Goal: Information Seeking & Learning: Check status

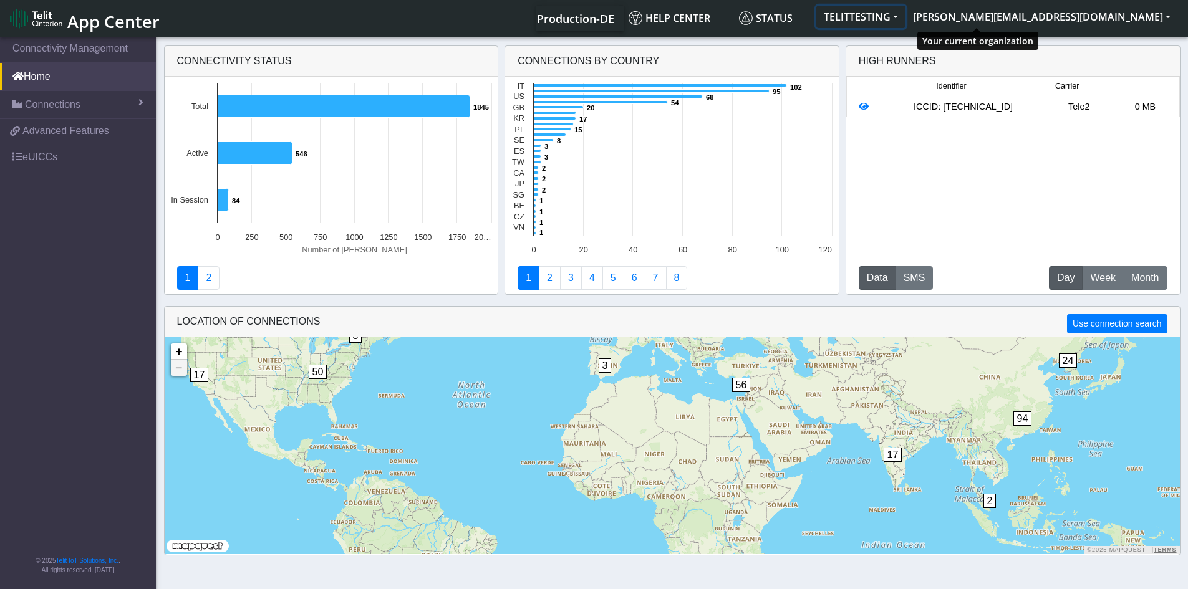
click at [906, 15] on button "TELITTESTING" at bounding box center [860, 17] width 89 height 22
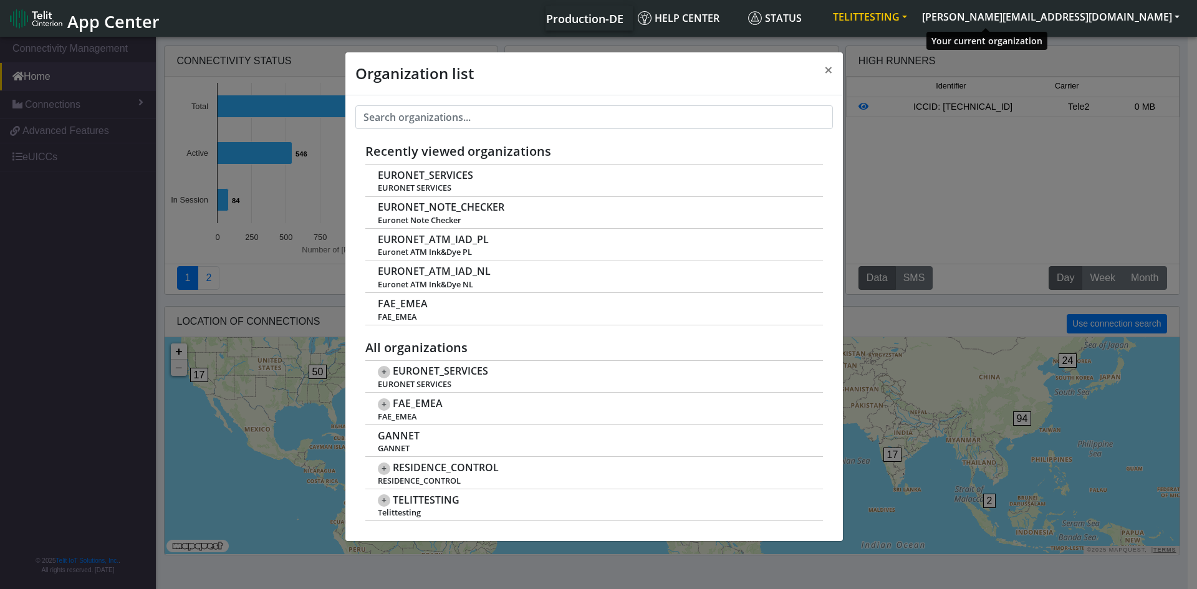
scroll to position [4, 0]
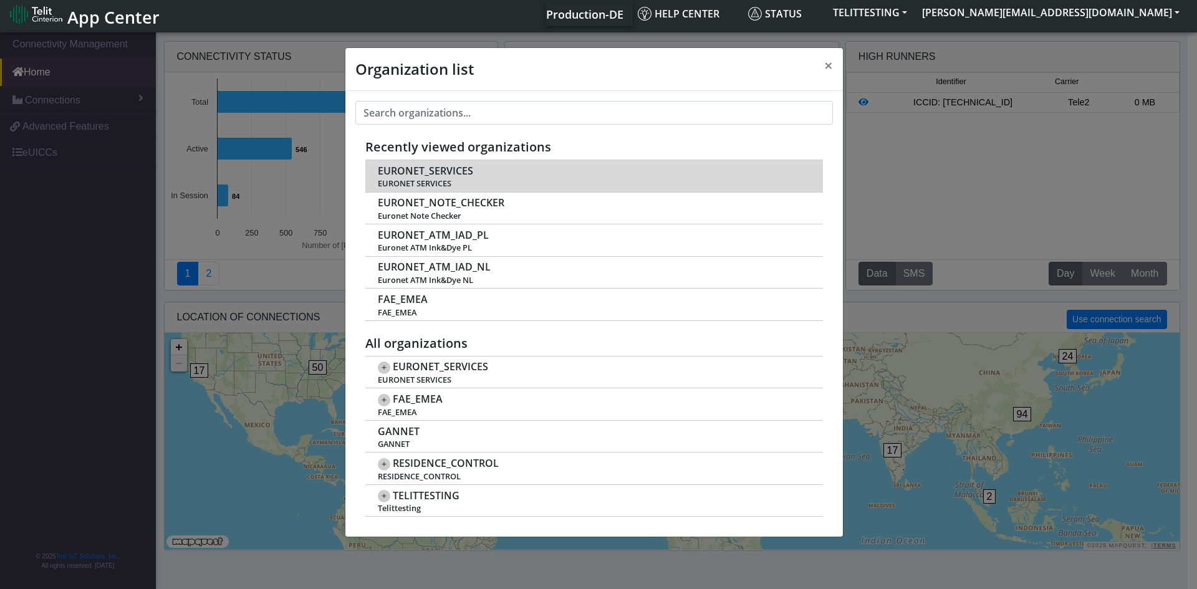
click at [431, 171] on span "EURONET_SERVICES" at bounding box center [425, 171] width 95 height 12
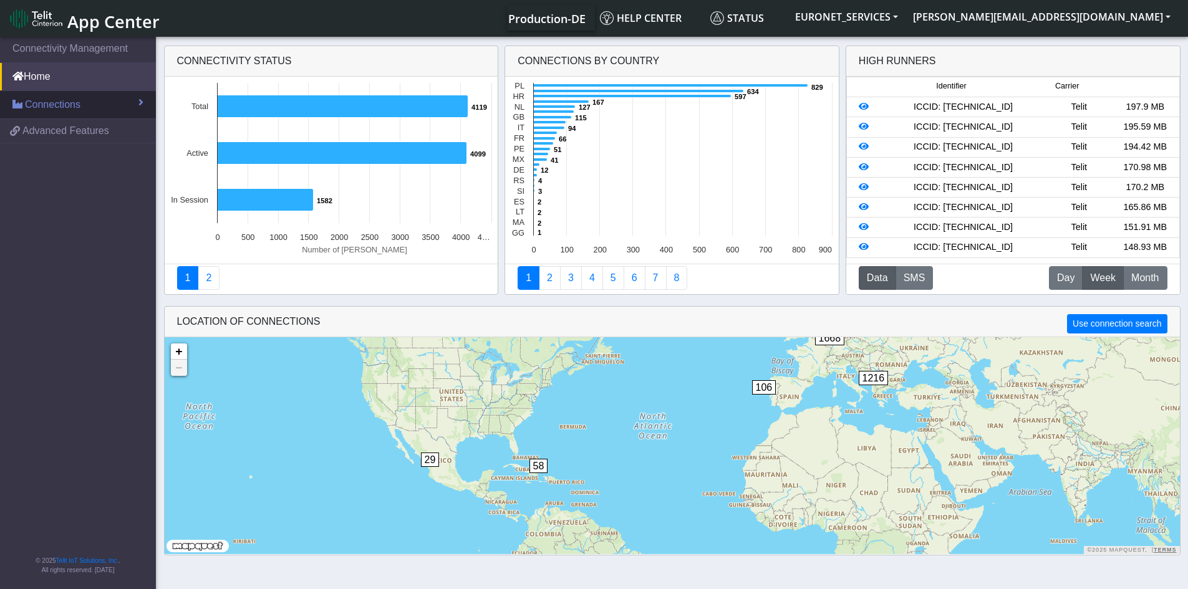
click at [59, 104] on span "Connections" at bounding box center [53, 104] width 56 height 15
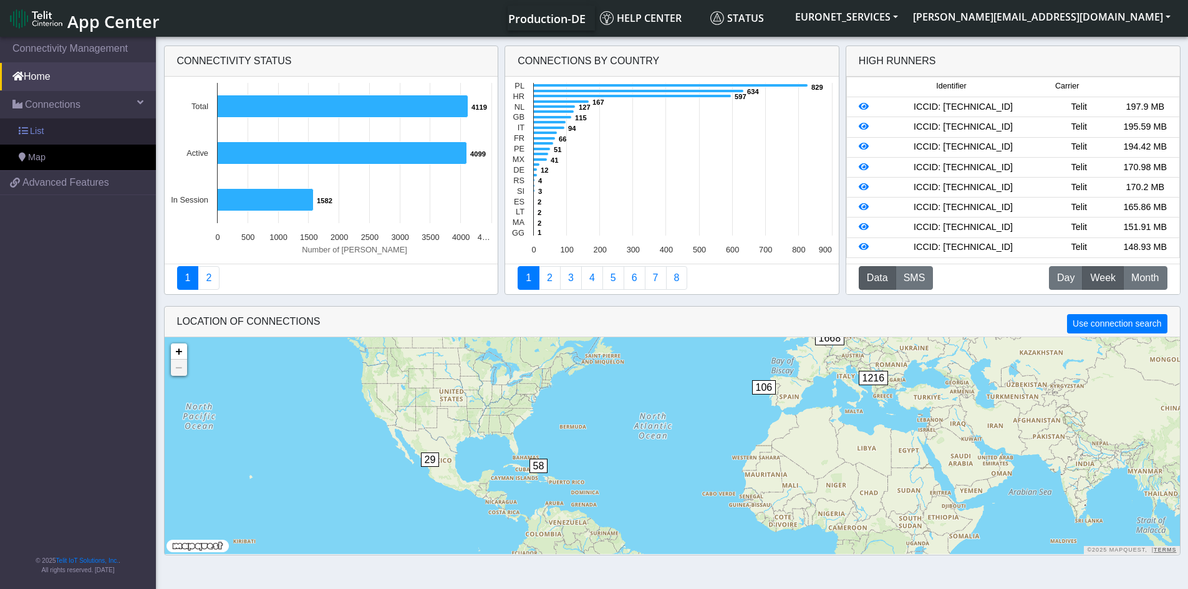
click at [48, 136] on link "List" at bounding box center [78, 131] width 156 height 26
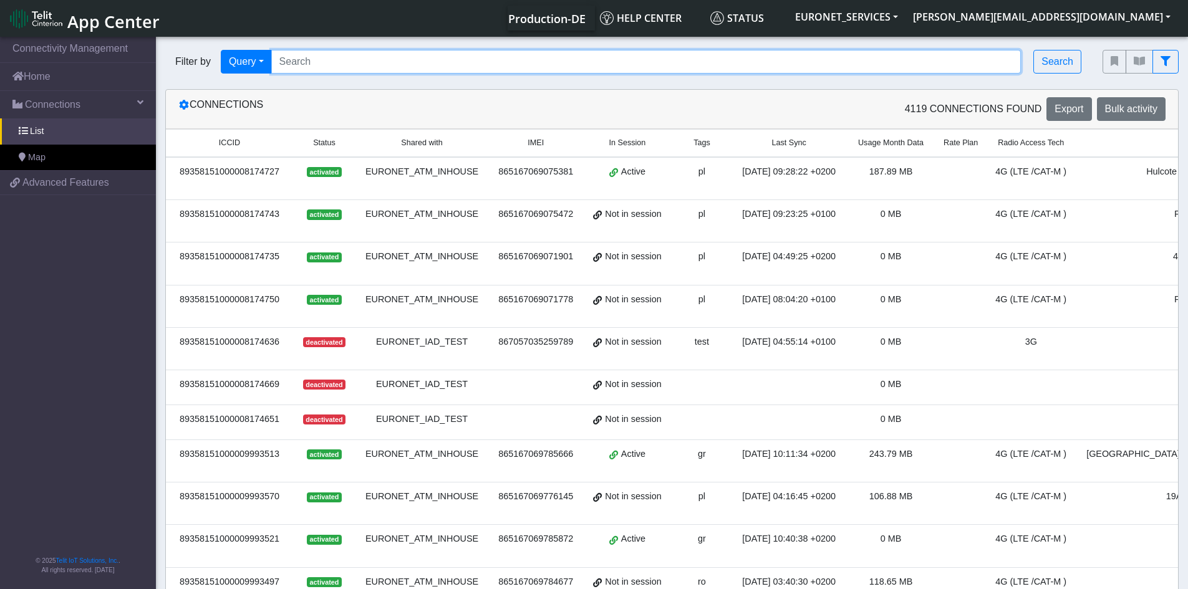
click at [400, 56] on input "Search..." at bounding box center [646, 62] width 750 height 24
paste input "dariusz.bekiesza@telit.com"
type input "dariusz.bekiesza@telit.com"
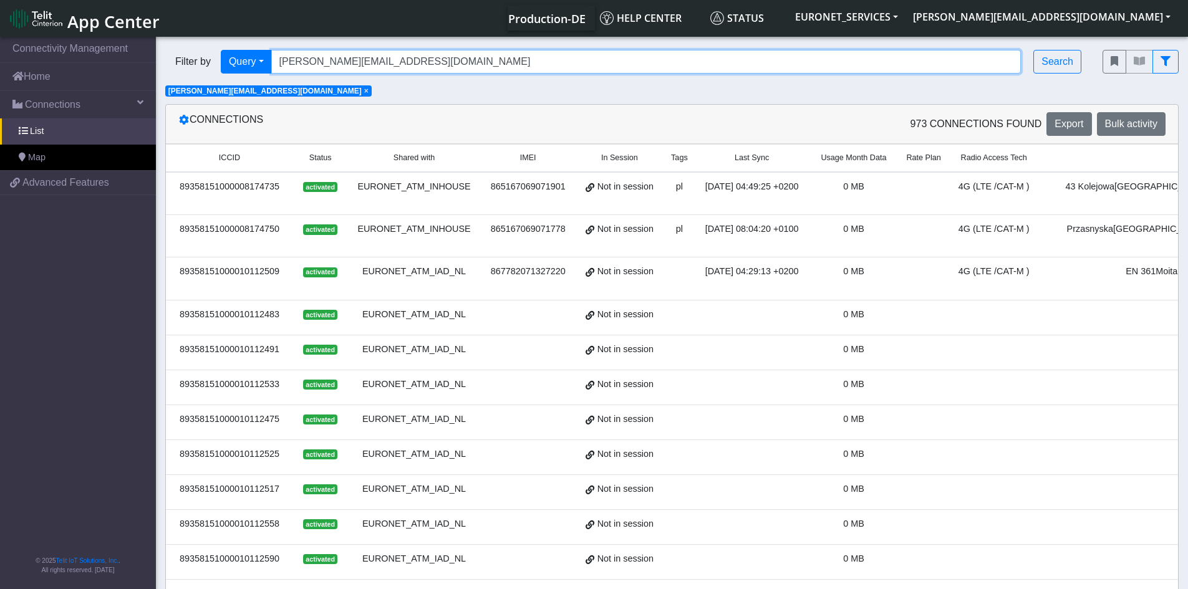
drag, startPoint x: 476, startPoint y: 57, endPoint x: 158, endPoint y: 47, distance: 318.2
click at [158, 47] on div "Filter by Query Query In Session Not connected Tags Country Operator dariusz.be…" at bounding box center [624, 62] width 937 height 42
click at [460, 59] on input "Search..." at bounding box center [646, 62] width 750 height 24
paste input "89358151000028248816"
type input "89358151000028248816"
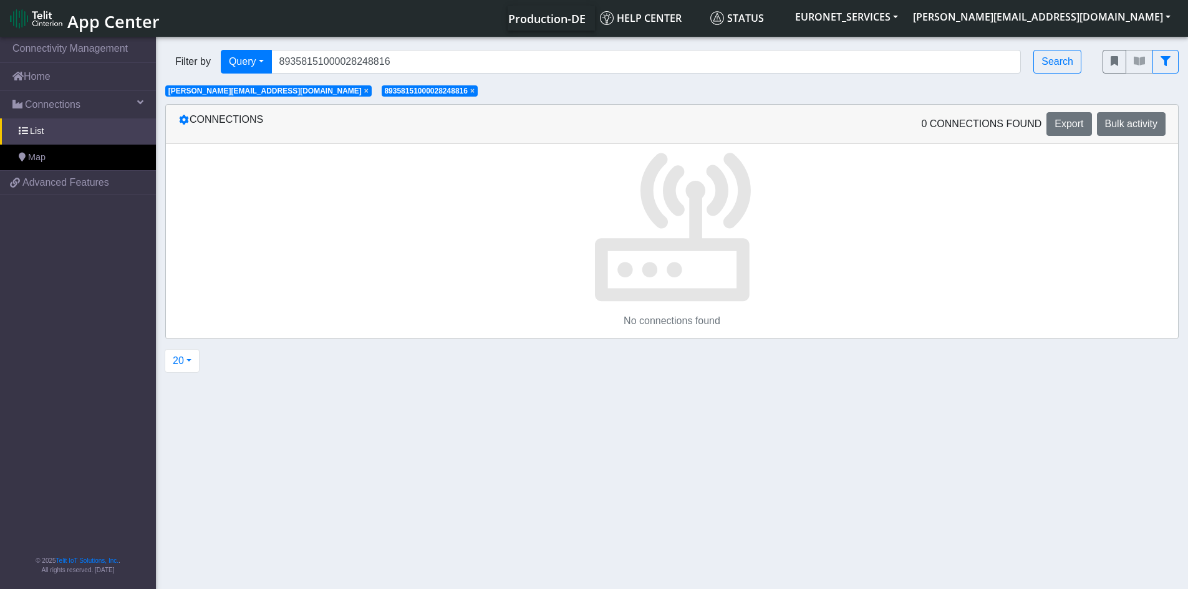
click at [364, 92] on span "×" at bounding box center [366, 91] width 4 height 9
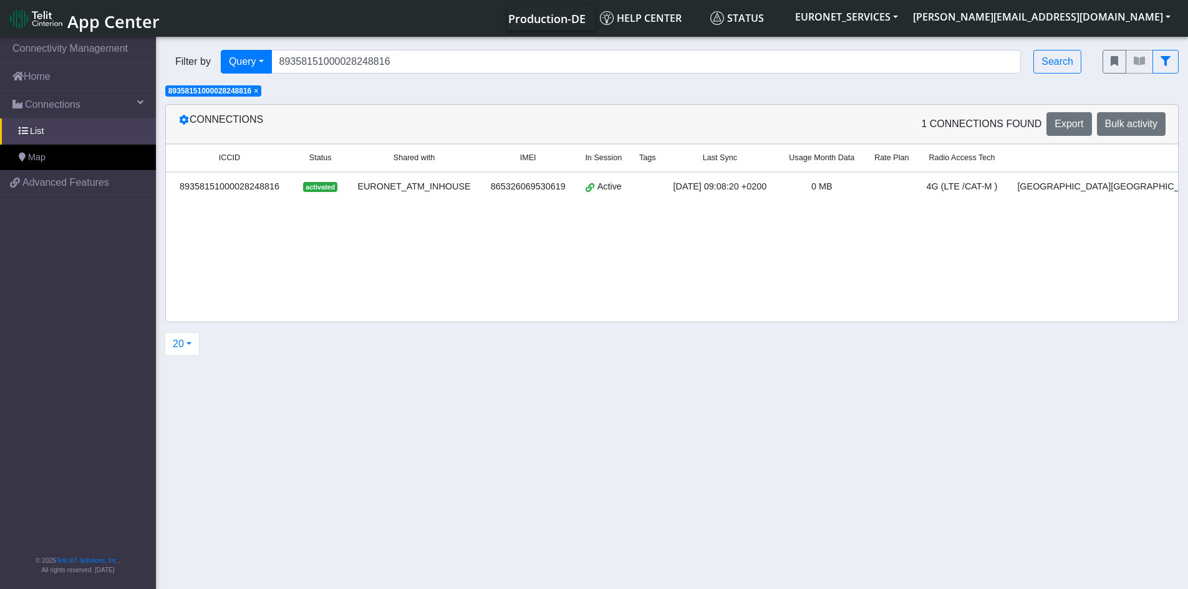
click at [251, 185] on div "89358151000028248816" at bounding box center [229, 187] width 112 height 14
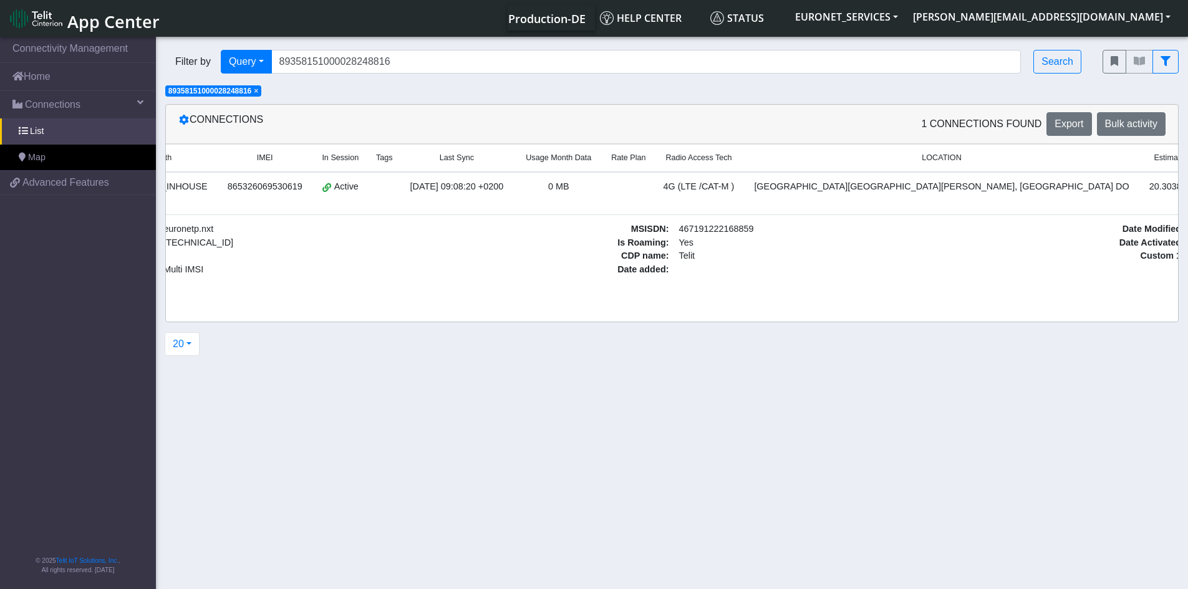
scroll to position [0, 435]
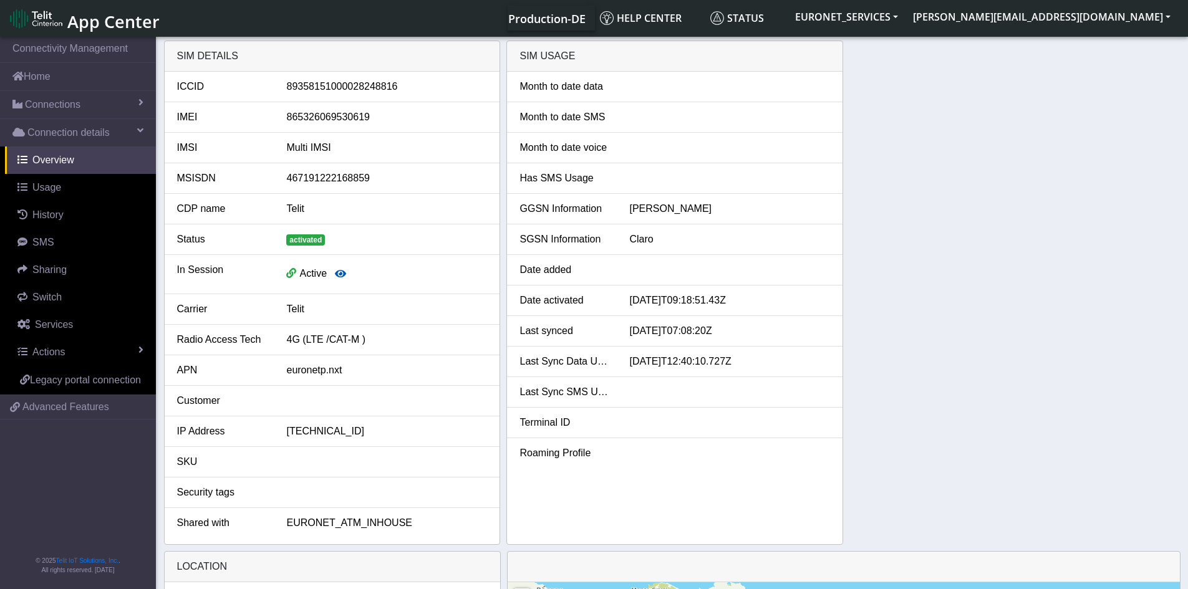
click at [339, 275] on icon "button" at bounding box center [340, 274] width 11 height 10
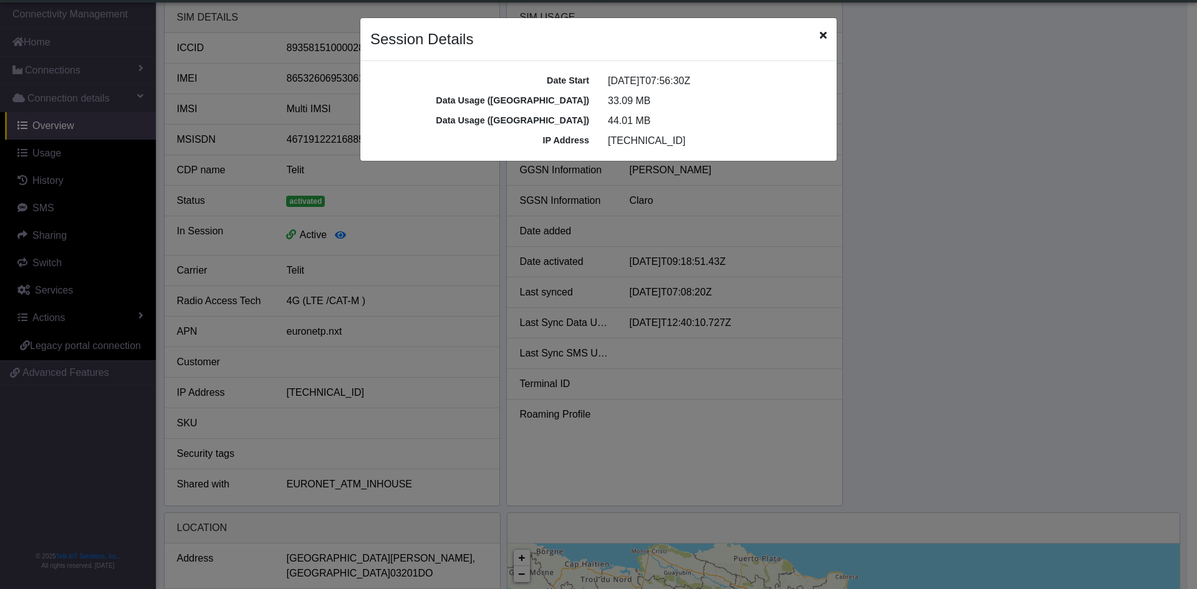
click at [980, 117] on ngb-modal-window "Session Details Date Start 2025-08-13T07:56:30Z Data Usage (MO) 33.09 MB Data U…" at bounding box center [598, 294] width 1197 height 589
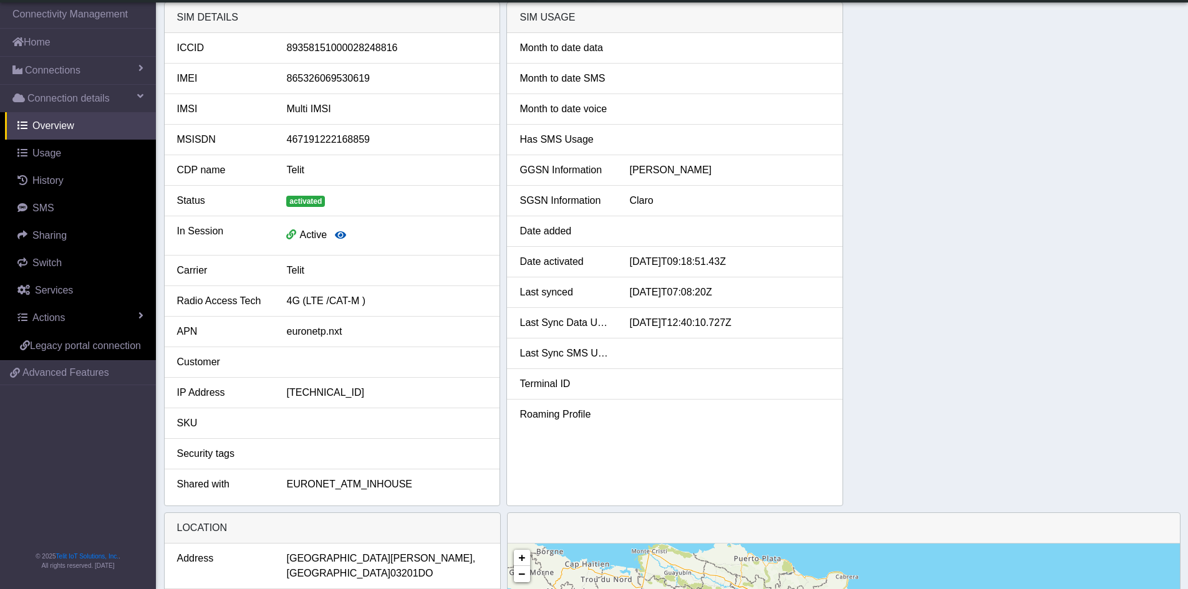
click at [342, 237] on icon "button" at bounding box center [340, 235] width 11 height 10
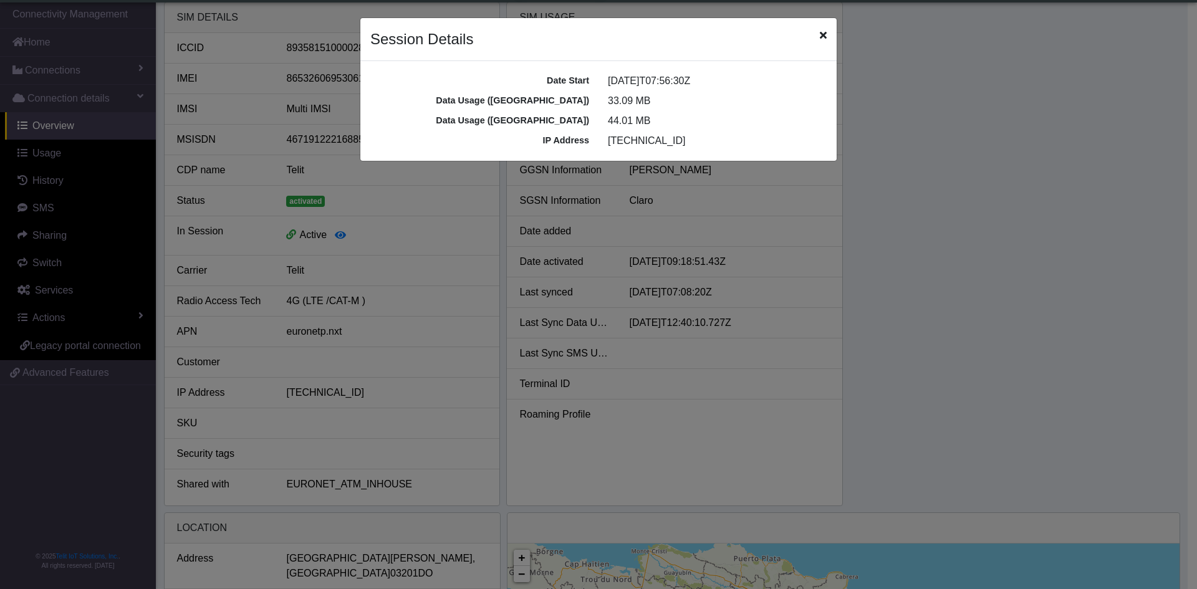
click at [822, 31] on icon "Close" at bounding box center [823, 35] width 7 height 10
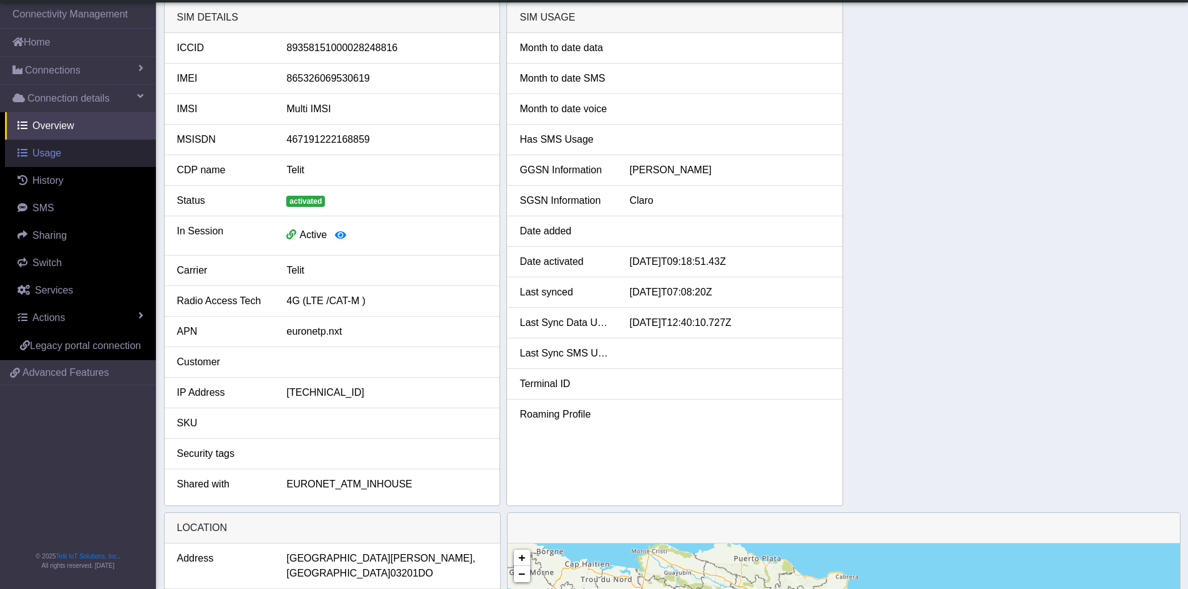
click at [53, 158] on span "Usage" at bounding box center [46, 153] width 29 height 11
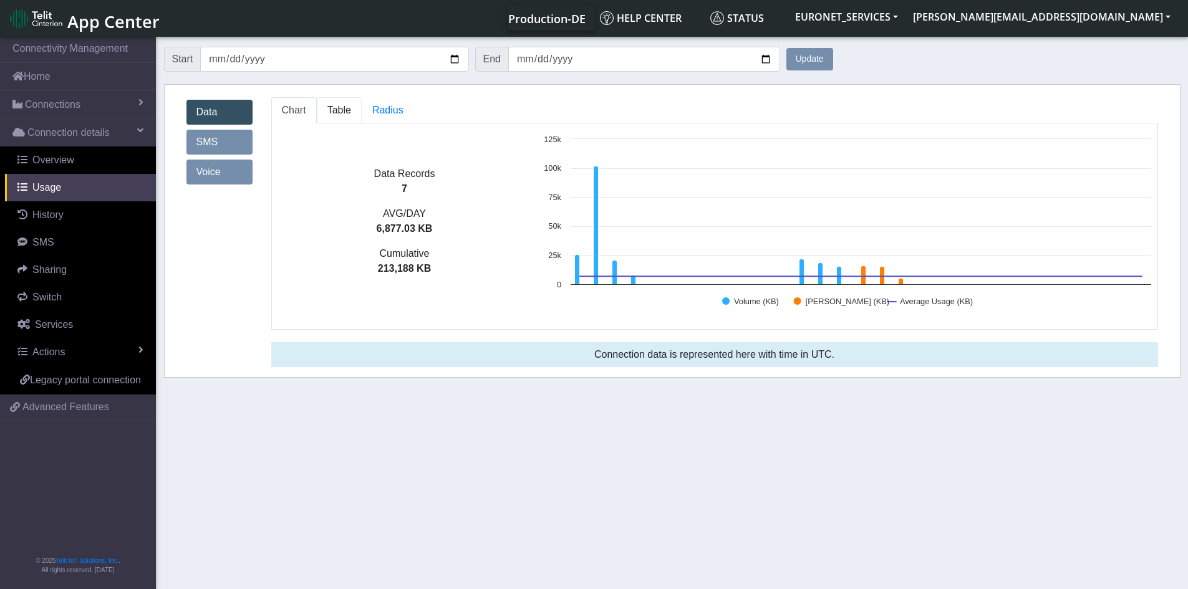
click at [339, 115] on span "Table" at bounding box center [339, 110] width 24 height 11
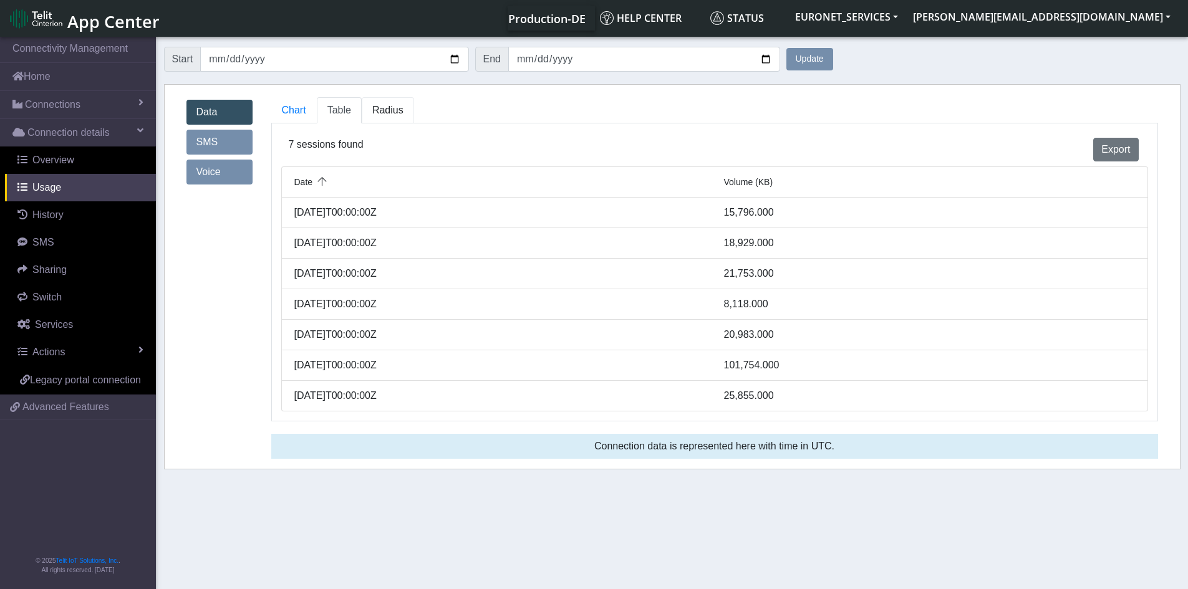
click at [380, 114] on span "Radius" at bounding box center [387, 110] width 31 height 11
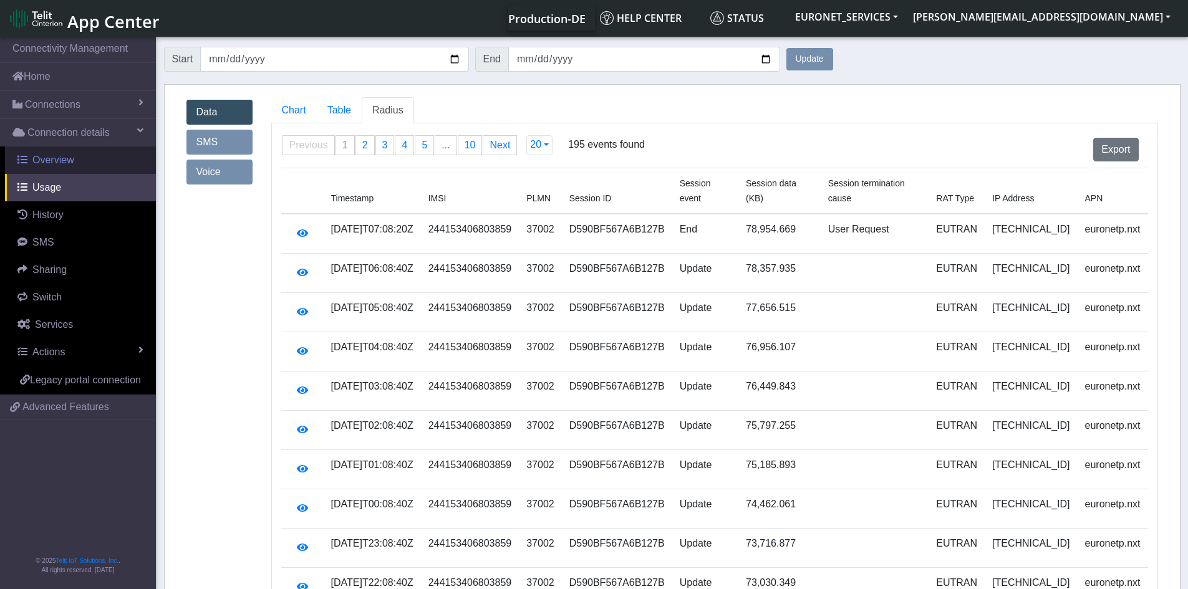
click at [56, 163] on span "Overview" at bounding box center [53, 160] width 42 height 11
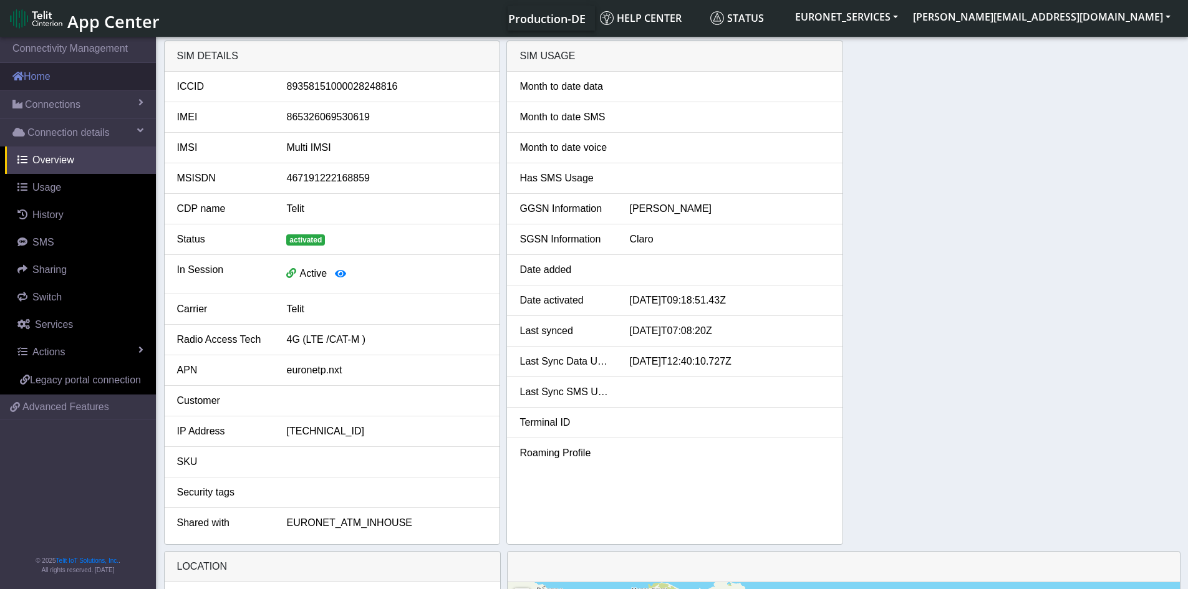
click at [41, 81] on link "Home" at bounding box center [78, 76] width 156 height 27
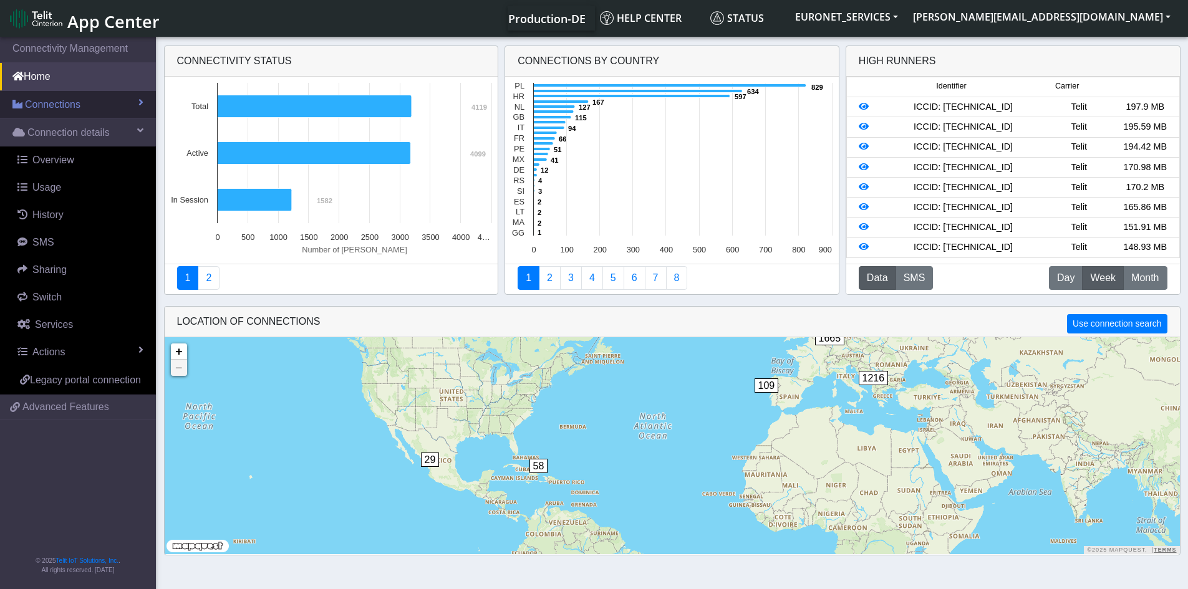
click at [42, 105] on span "Connections" at bounding box center [53, 104] width 56 height 15
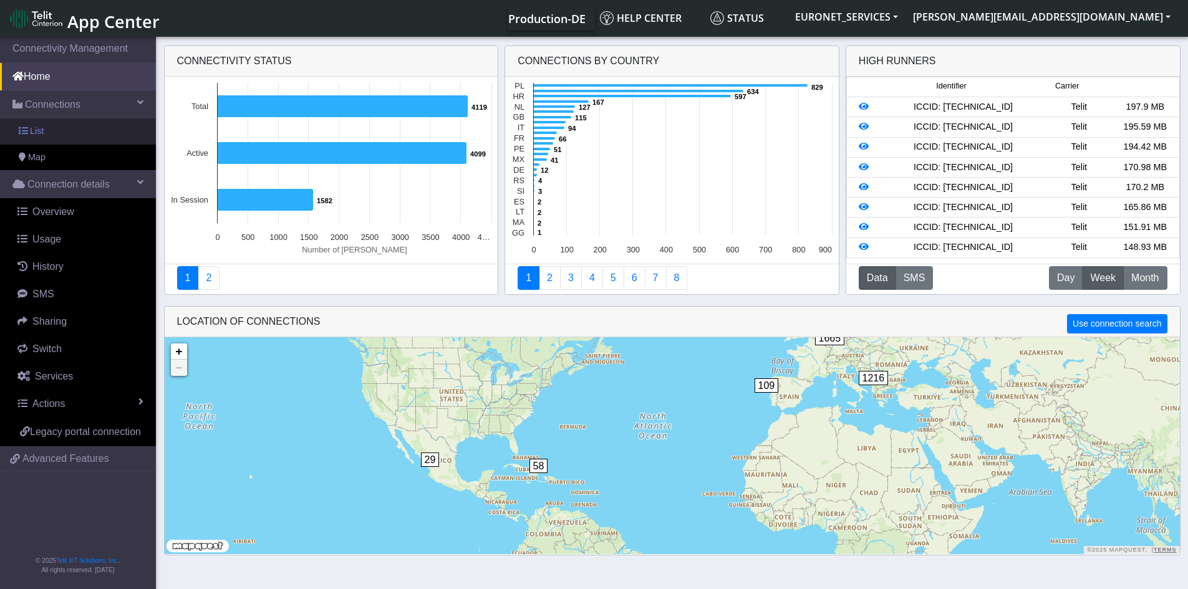
click at [37, 135] on span "List" at bounding box center [37, 132] width 14 height 14
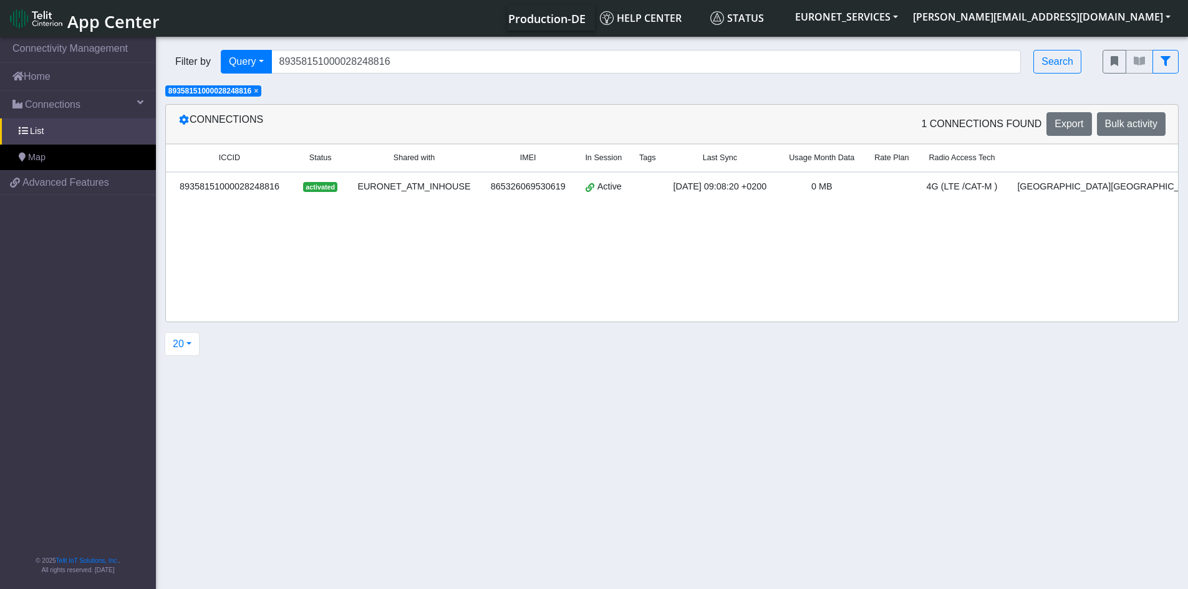
click at [258, 92] on span "×" at bounding box center [256, 91] width 4 height 9
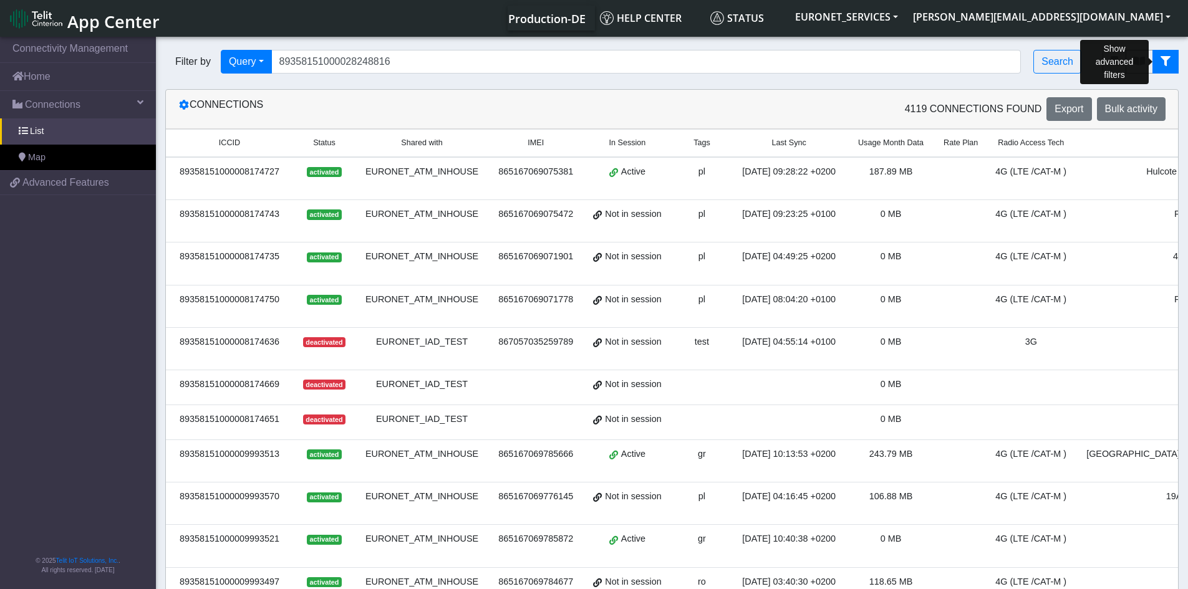
click at [1166, 59] on icon "fitlers menu" at bounding box center [1166, 61] width 10 height 10
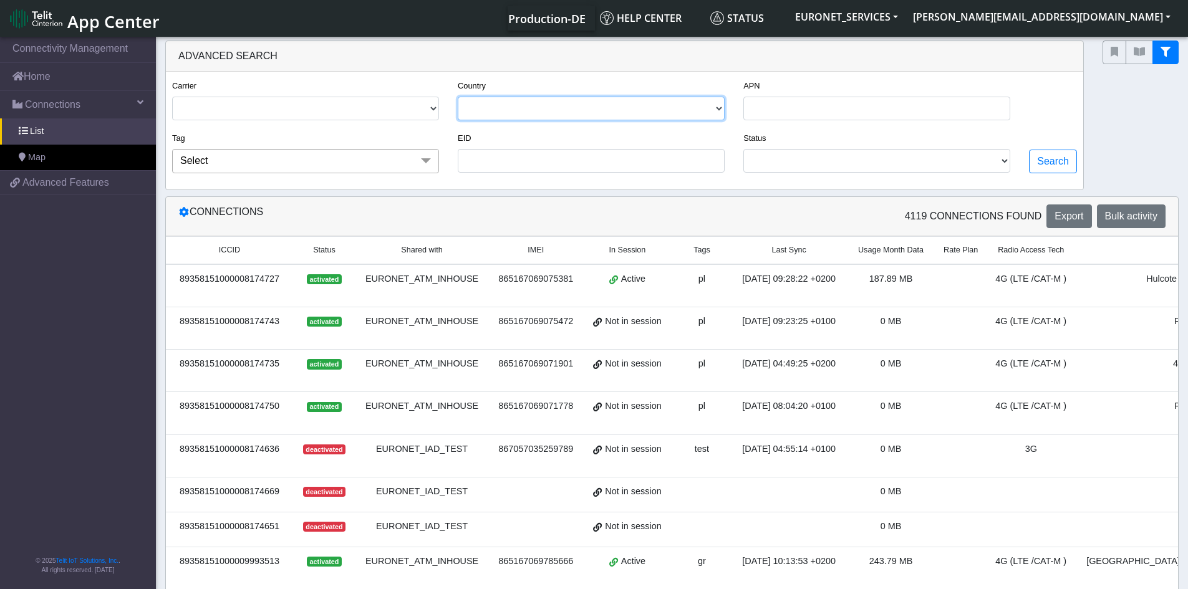
click at [725, 105] on select "POLAND GREECE CROATIA ROMANIA NETHERLANDS ALBANIA UNITED KINGDOM PORTUGAL ITALY…" at bounding box center [591, 109] width 267 height 24
select select "do"
click at [458, 97] on select "POLAND GREECE CROATIA ROMANIA NETHERLANDS ALBANIA UNITED KINGDOM PORTUGAL ITALY…" at bounding box center [591, 109] width 267 height 24
click at [1055, 164] on button "Search" at bounding box center [1053, 162] width 48 height 24
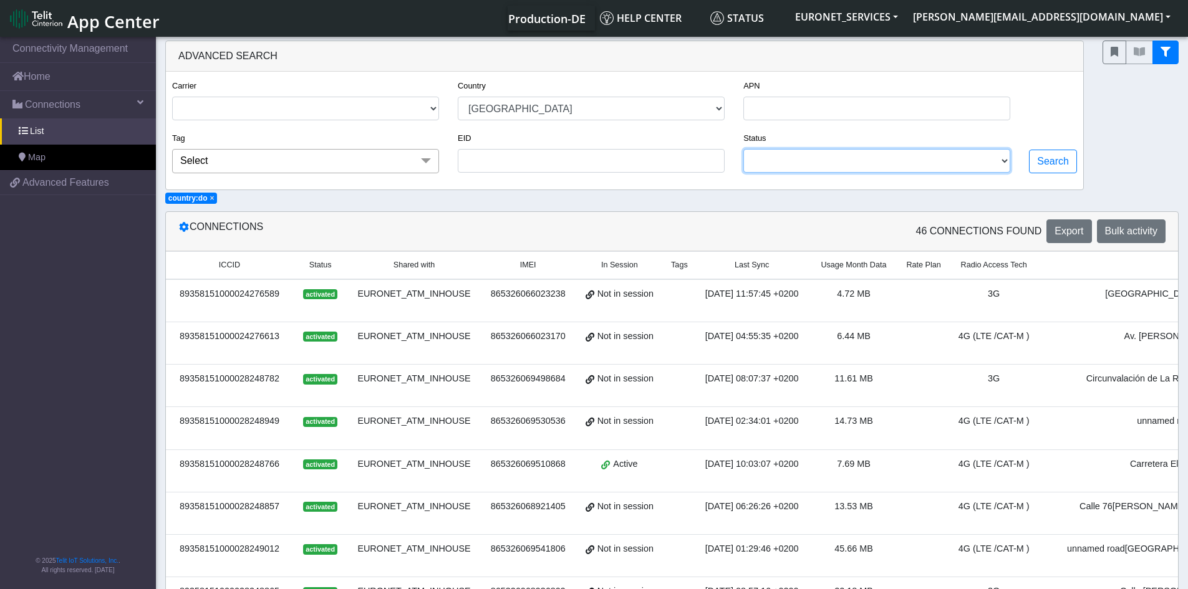
click at [962, 162] on select "ACTIVATED DEACTIVATED" at bounding box center [876, 161] width 267 height 24
click at [430, 160] on span at bounding box center [425, 161] width 25 height 24
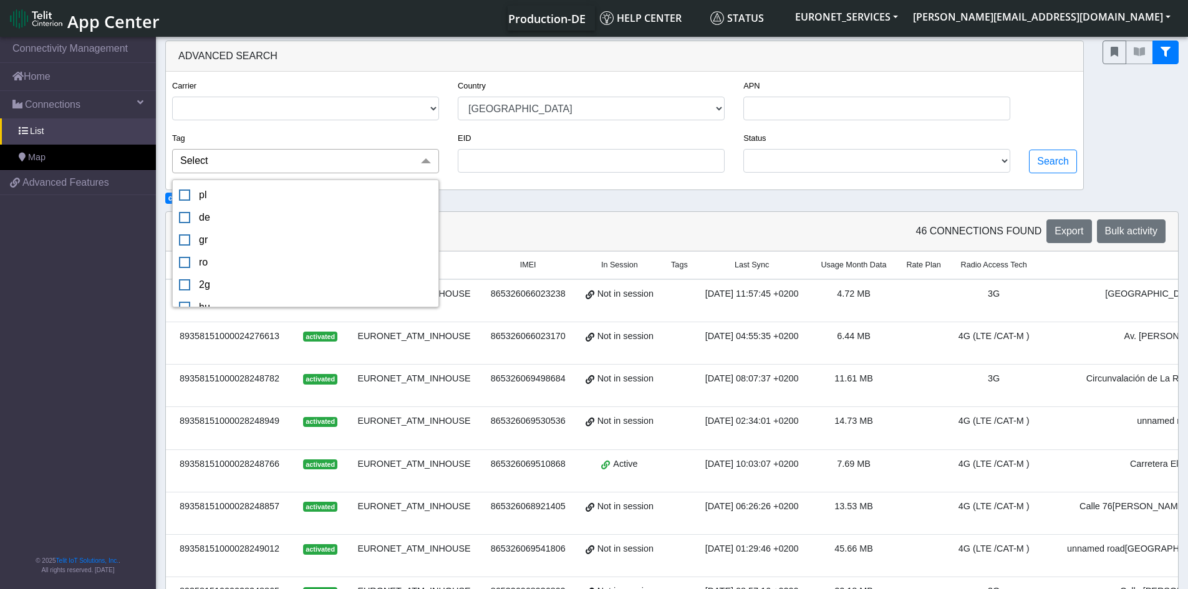
click at [430, 160] on span at bounding box center [425, 161] width 25 height 24
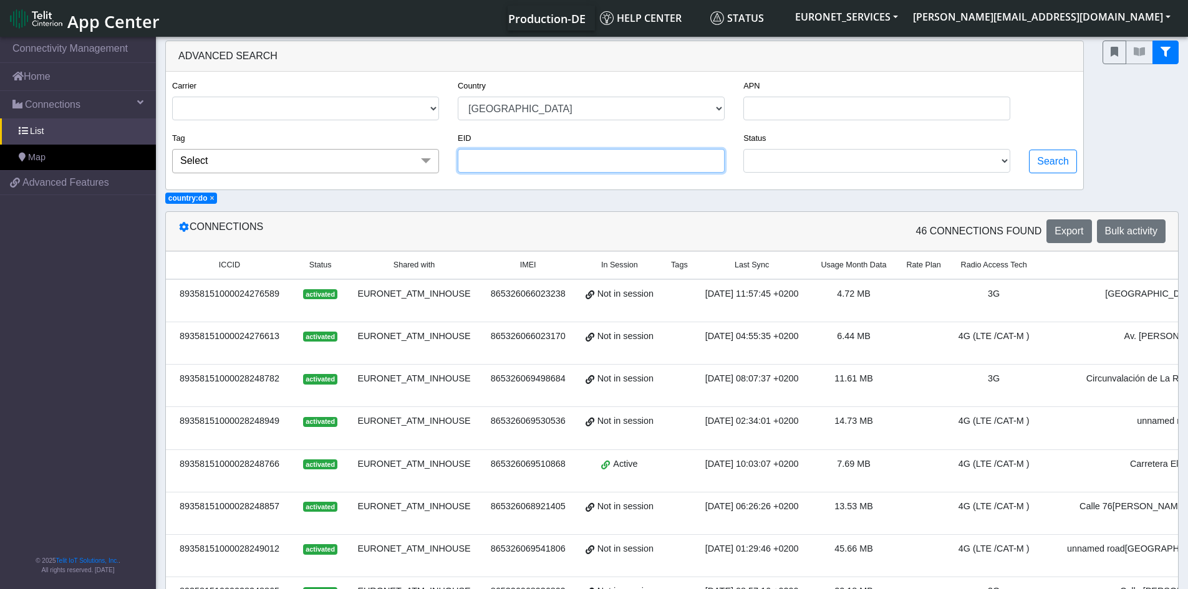
click at [576, 156] on input "EID" at bounding box center [591, 161] width 267 height 24
paste input "89358151000028248816"
type input "89358151000028248816"
click at [1056, 167] on button "Search" at bounding box center [1053, 162] width 48 height 24
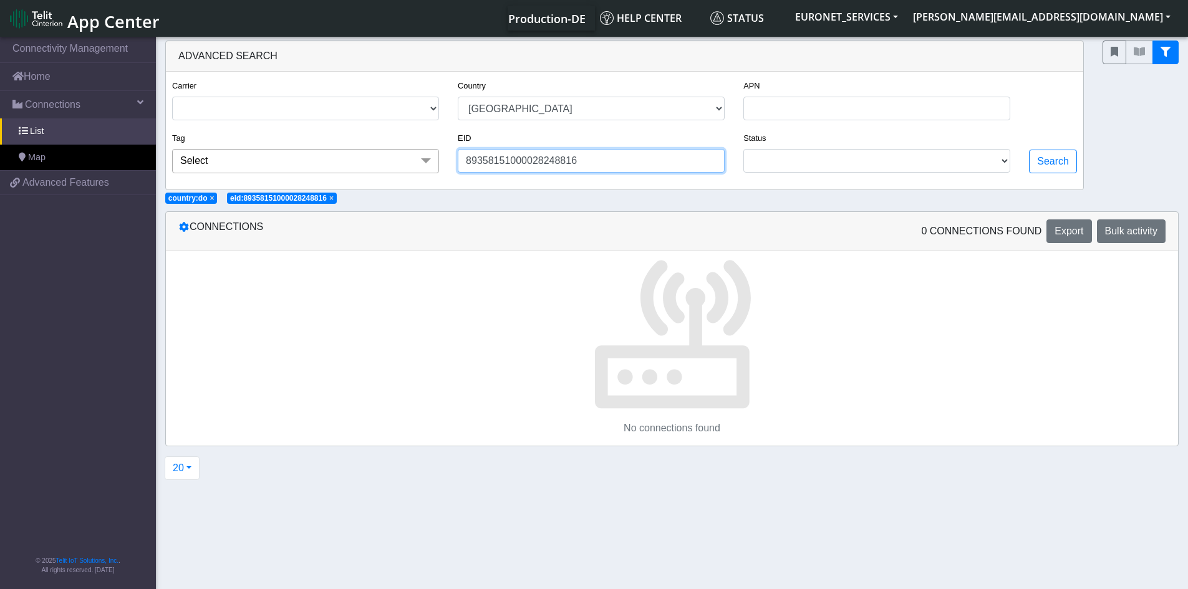
drag, startPoint x: 596, startPoint y: 162, endPoint x: 409, endPoint y: 168, distance: 187.2
click at [409, 168] on div "Carrier TELIT Country POLAND GREECE CROATIA ROMANIA NETHERLANDS ALBANIA UNITED …" at bounding box center [591, 130] width 857 height 105
click at [334, 199] on span "×" at bounding box center [331, 198] width 4 height 9
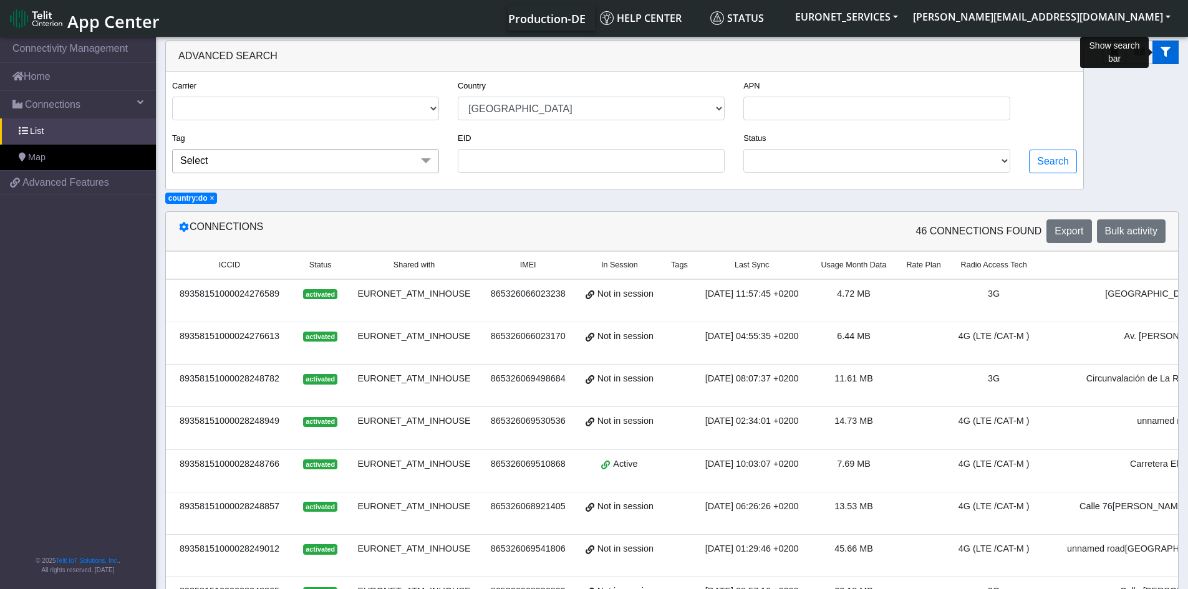
click at [1169, 50] on icon "fitlers menu" at bounding box center [1166, 52] width 10 height 10
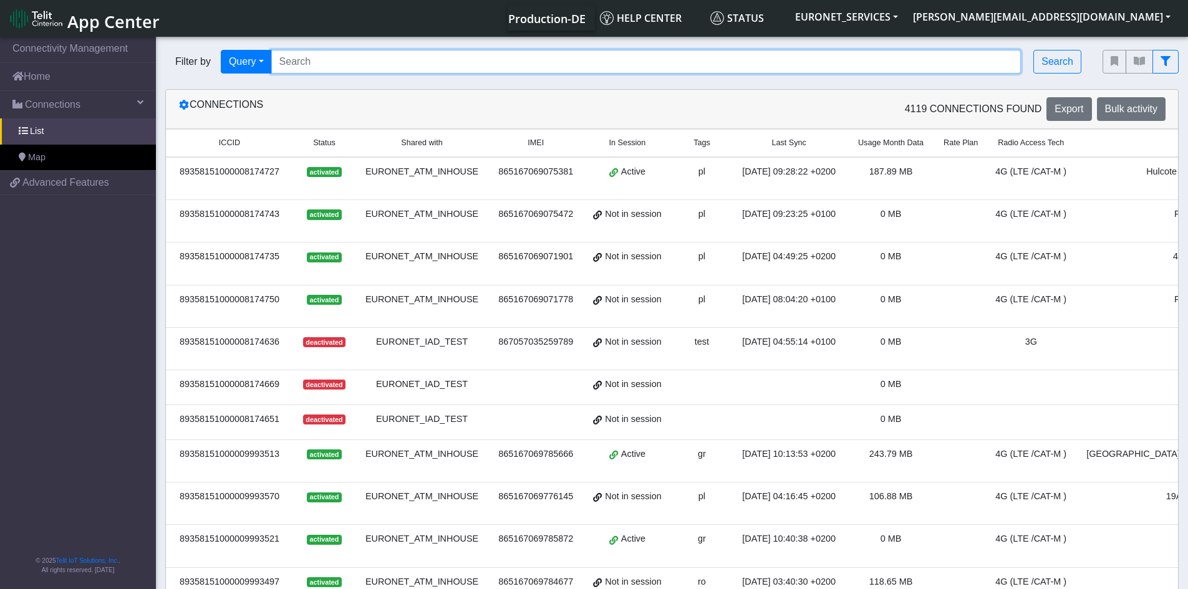
click at [741, 59] on input "Search..." at bounding box center [646, 62] width 750 height 24
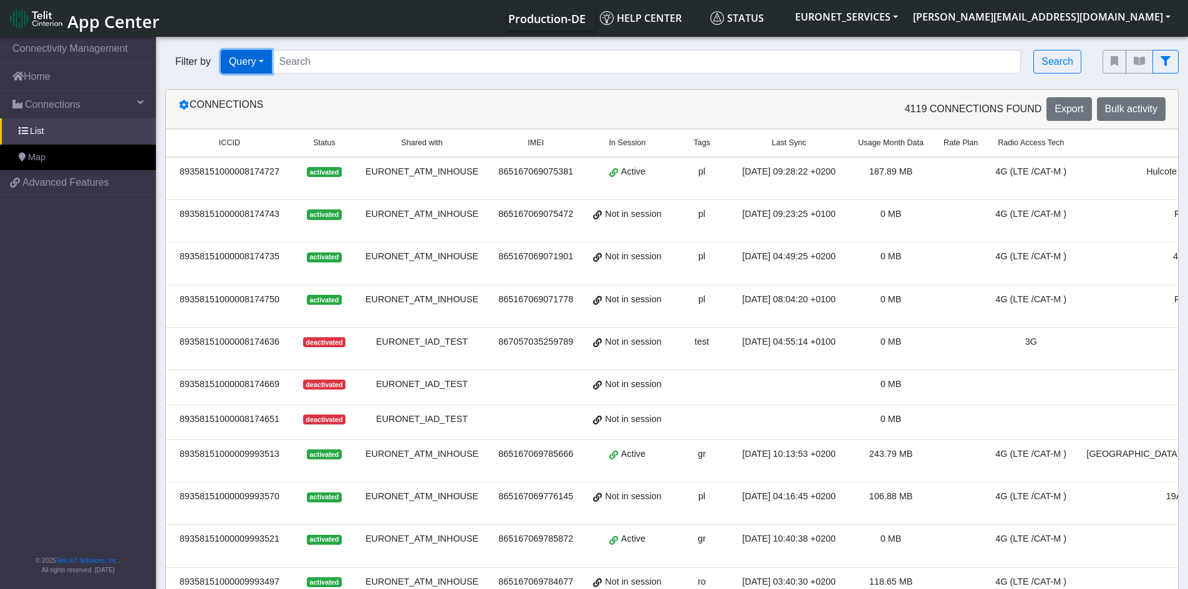
click at [263, 64] on button "Query" at bounding box center [246, 62] width 51 height 24
click at [274, 109] on button "In Session" at bounding box center [270, 110] width 99 height 20
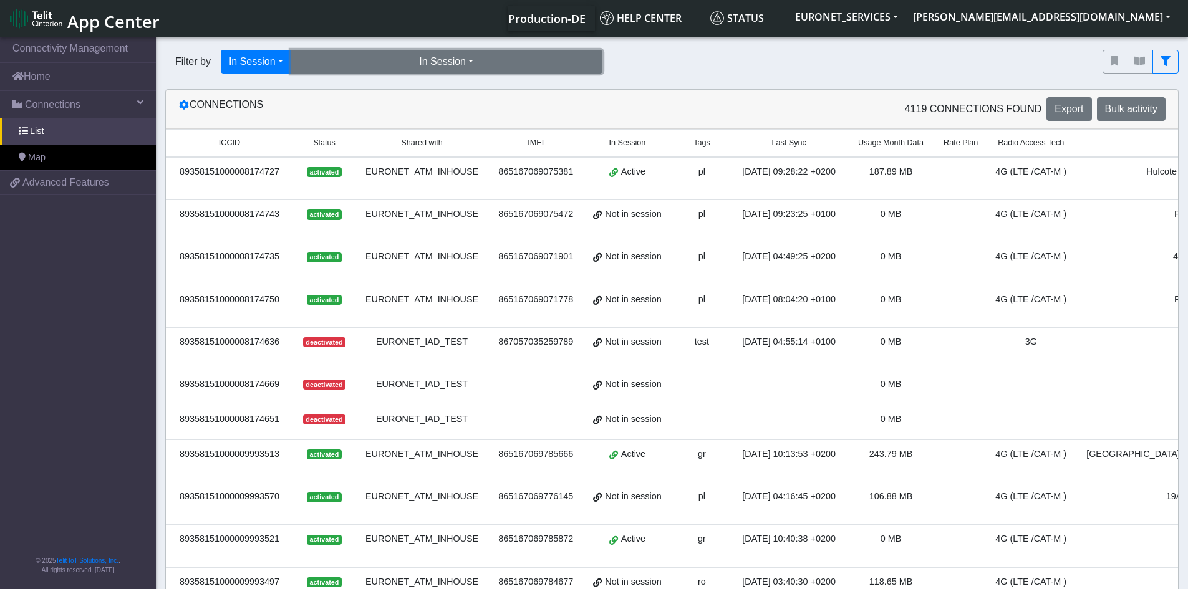
click at [465, 61] on button "In Session" at bounding box center [447, 62] width 312 height 24
click at [412, 91] on button "Yes (1468)" at bounding box center [446, 90] width 311 height 20
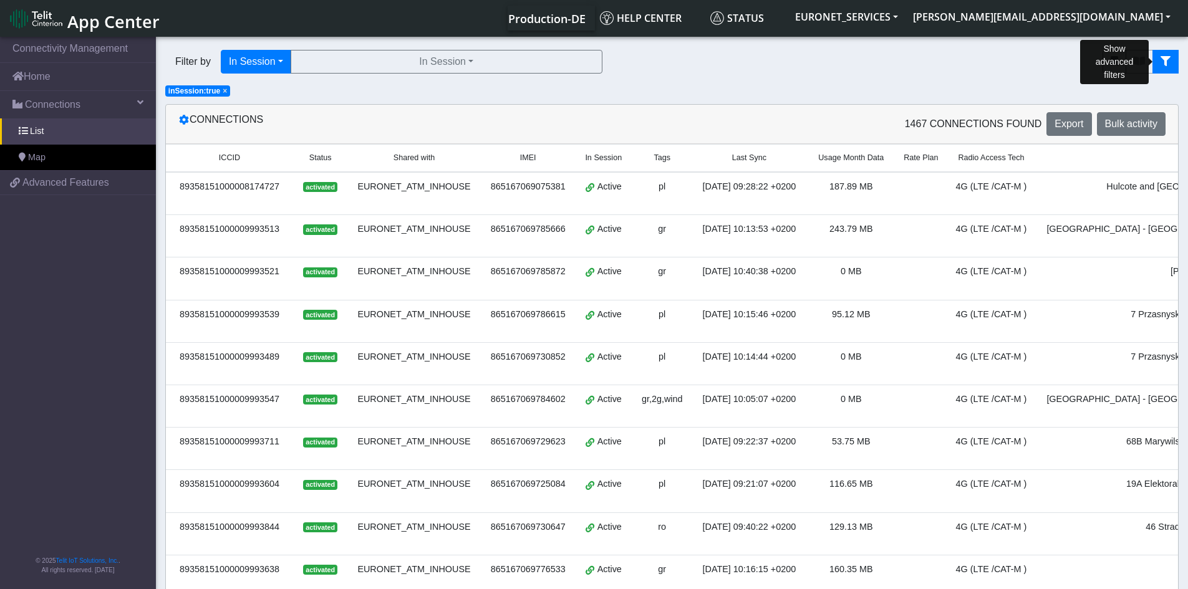
click at [1164, 59] on icon "fitlers menu" at bounding box center [1166, 61] width 10 height 10
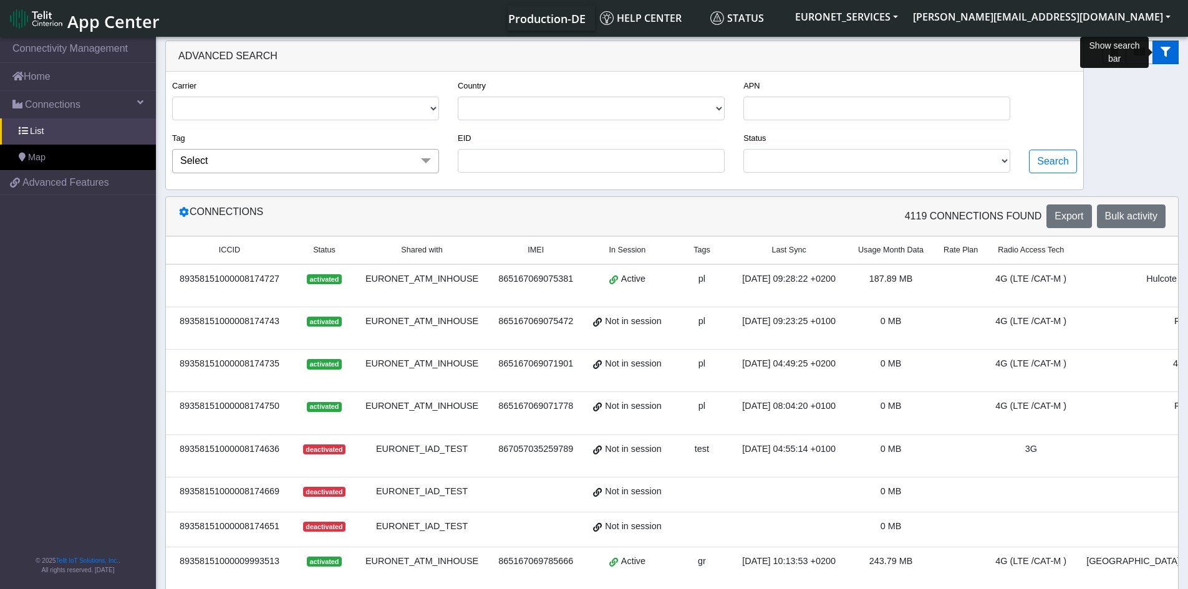
click at [1163, 57] on button "fitlers menu" at bounding box center [1165, 53] width 26 height 24
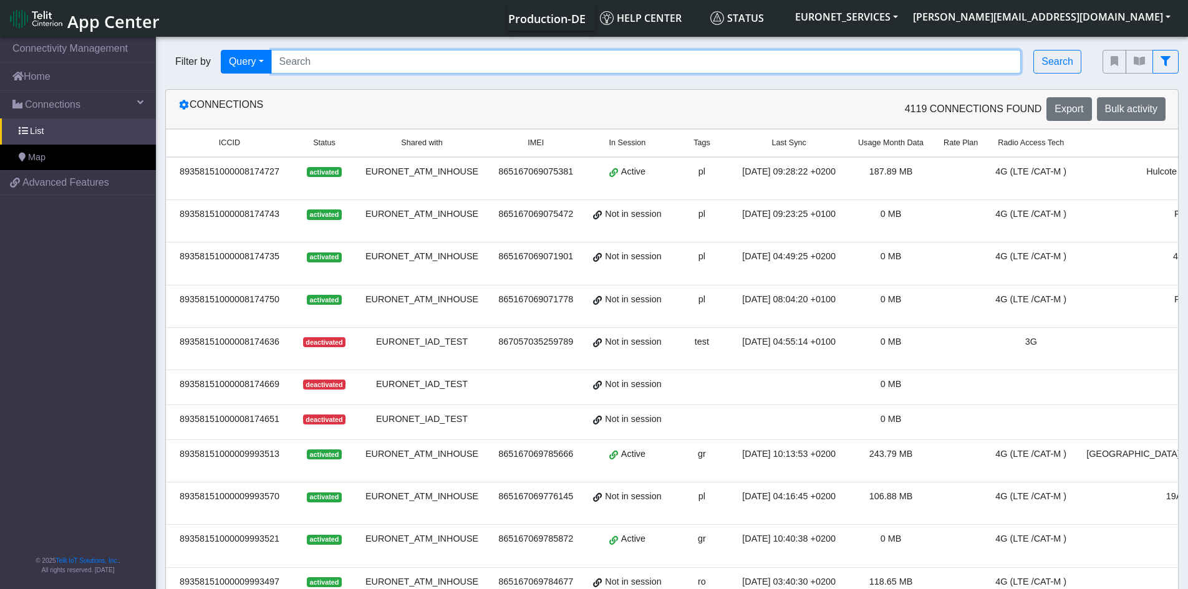
click at [490, 61] on input "Search..." at bounding box center [646, 62] width 750 height 24
paste input "89358151000028248816"
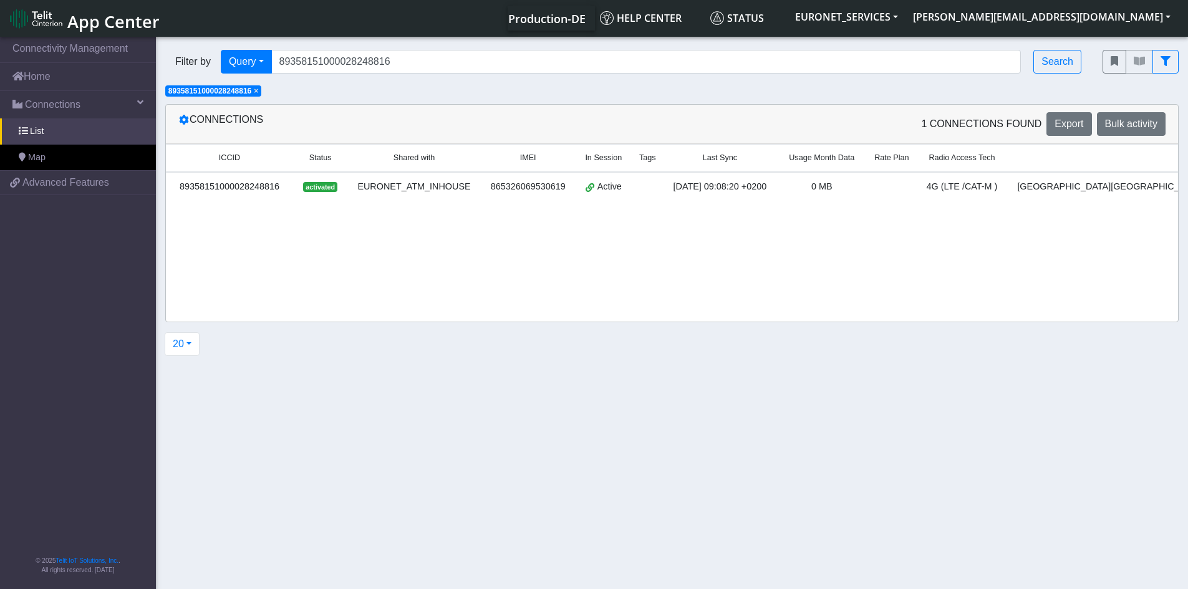
click at [948, 185] on span "4G (LTE /CAT-M )" at bounding box center [962, 186] width 71 height 10
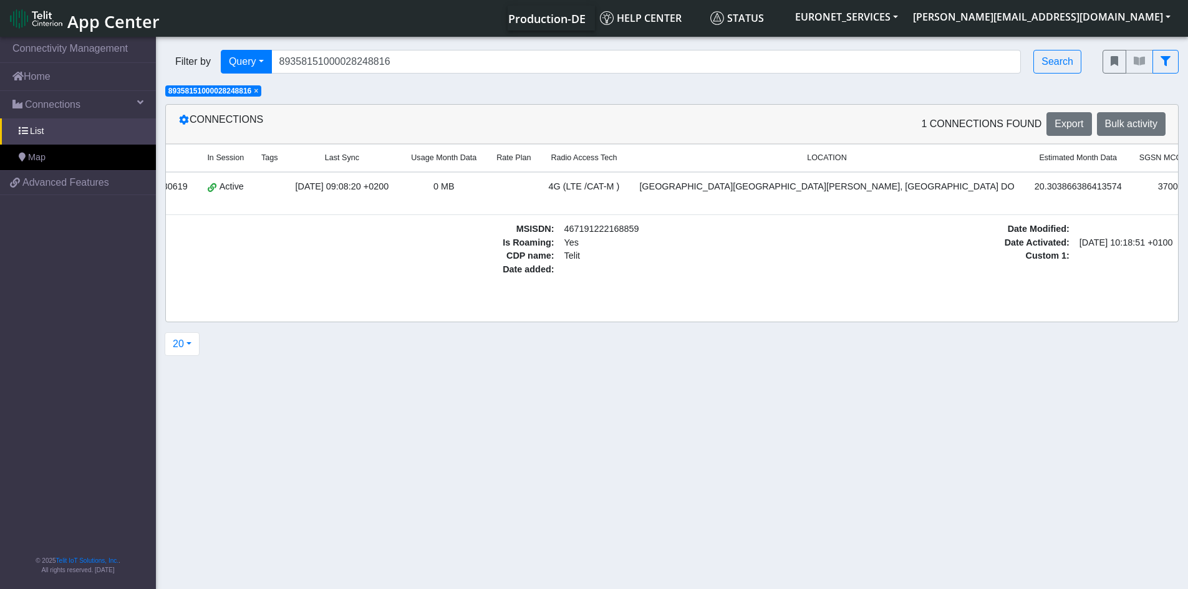
scroll to position [0, 435]
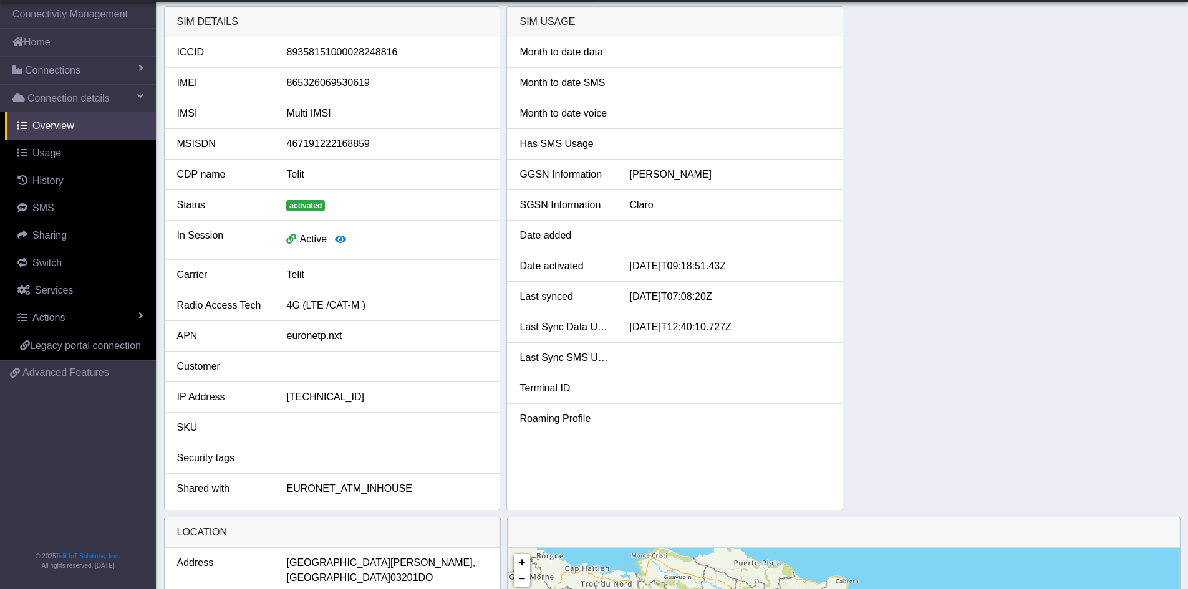
scroll to position [1, 0]
click at [722, 434] on div "Month to date data Month to date SMS Month to date voice Has SMS Usage GGSN Inf…" at bounding box center [675, 272] width 336 height 473
click at [342, 238] on icon "button" at bounding box center [340, 238] width 11 height 10
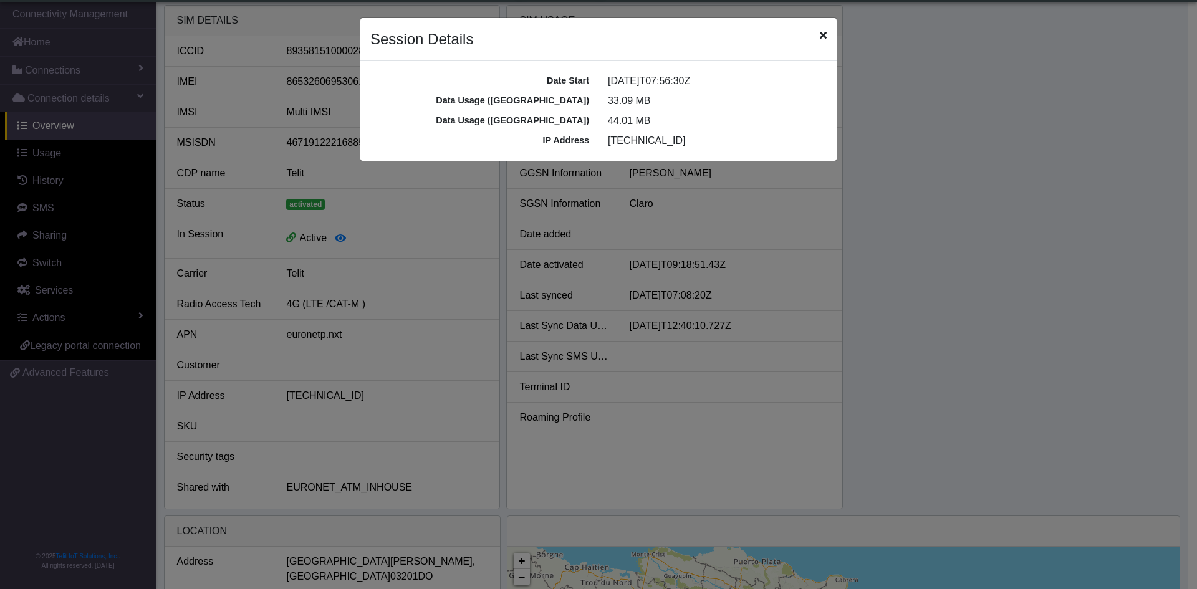
click at [827, 34] on div "Session Details" at bounding box center [598, 39] width 476 height 43
click at [825, 33] on icon "Close" at bounding box center [823, 35] width 7 height 10
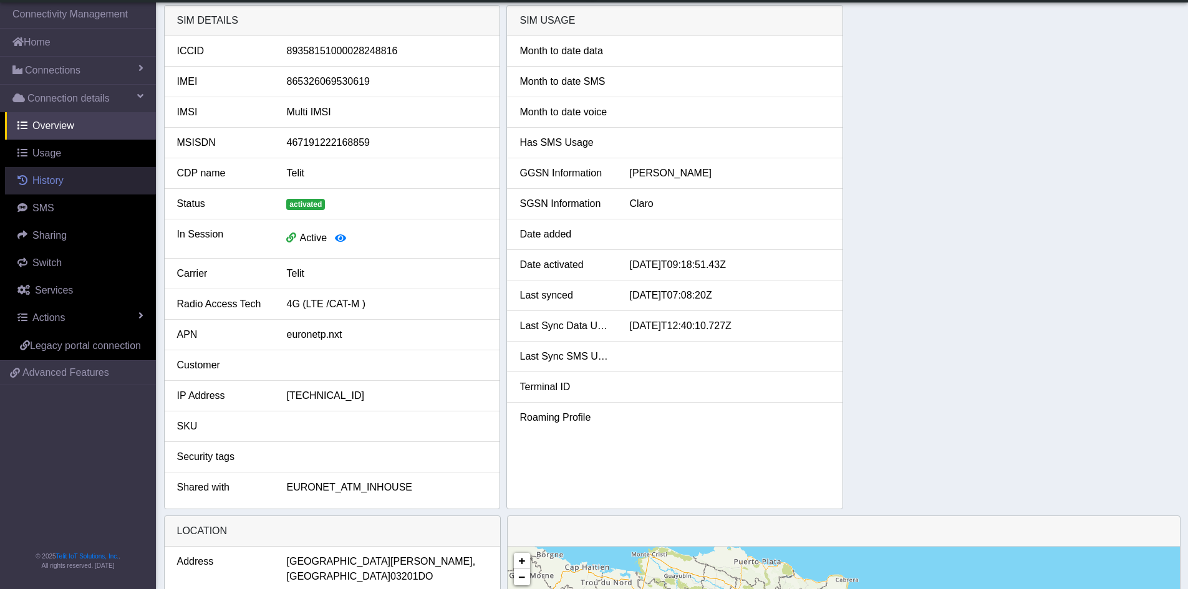
click at [50, 180] on span "History" at bounding box center [47, 180] width 31 height 11
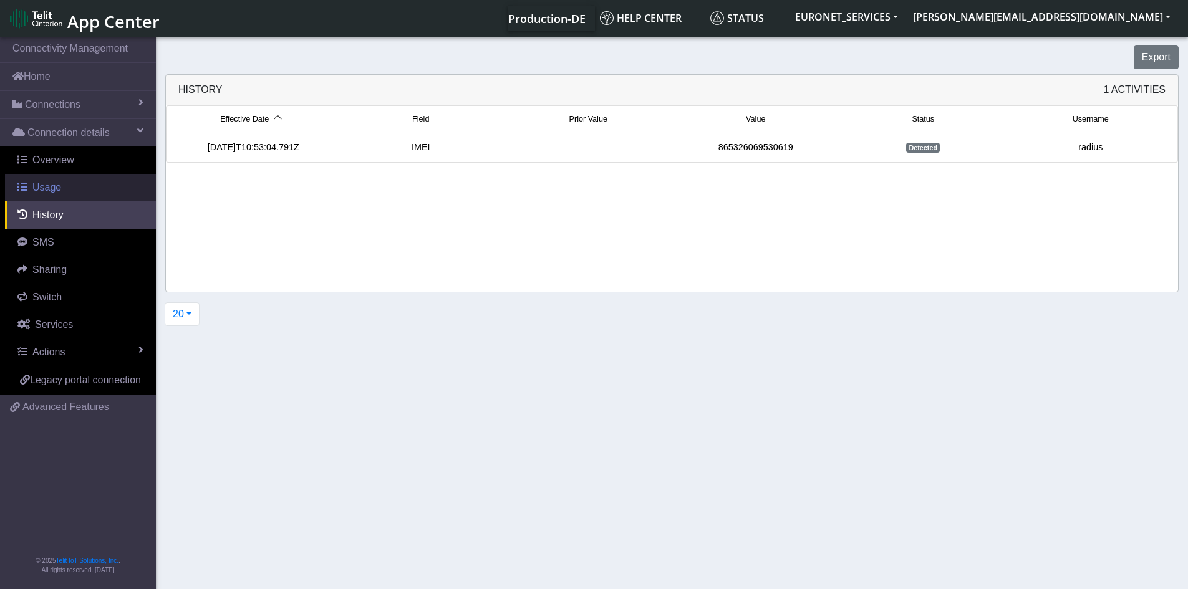
click at [44, 194] on link "Usage" at bounding box center [80, 187] width 151 height 27
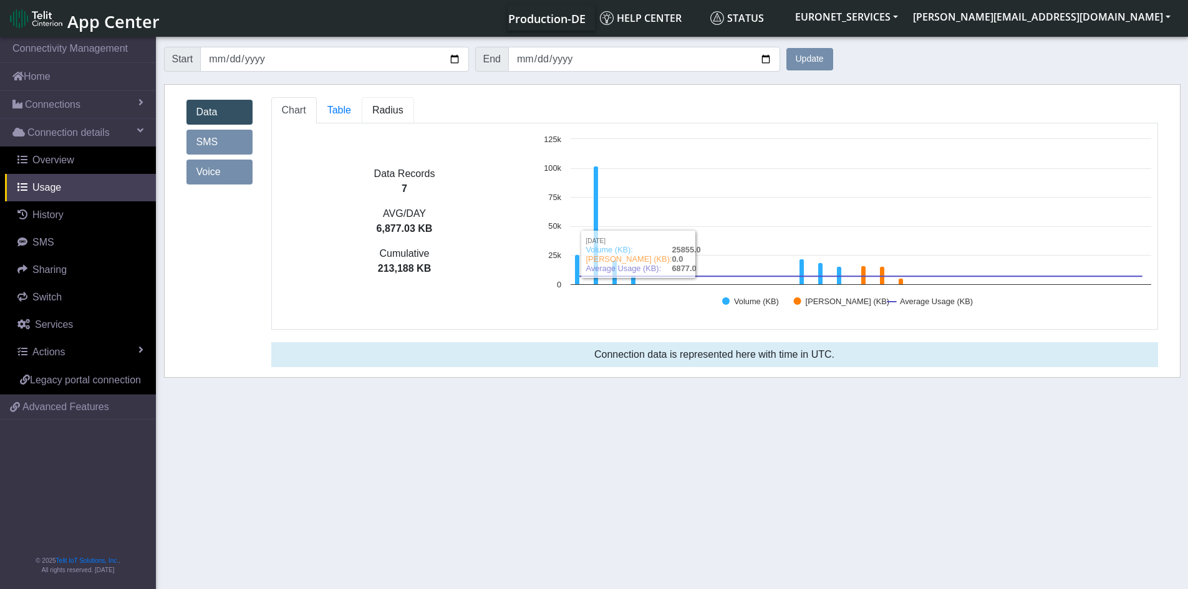
click at [391, 101] on link "Radius" at bounding box center [388, 110] width 52 height 26
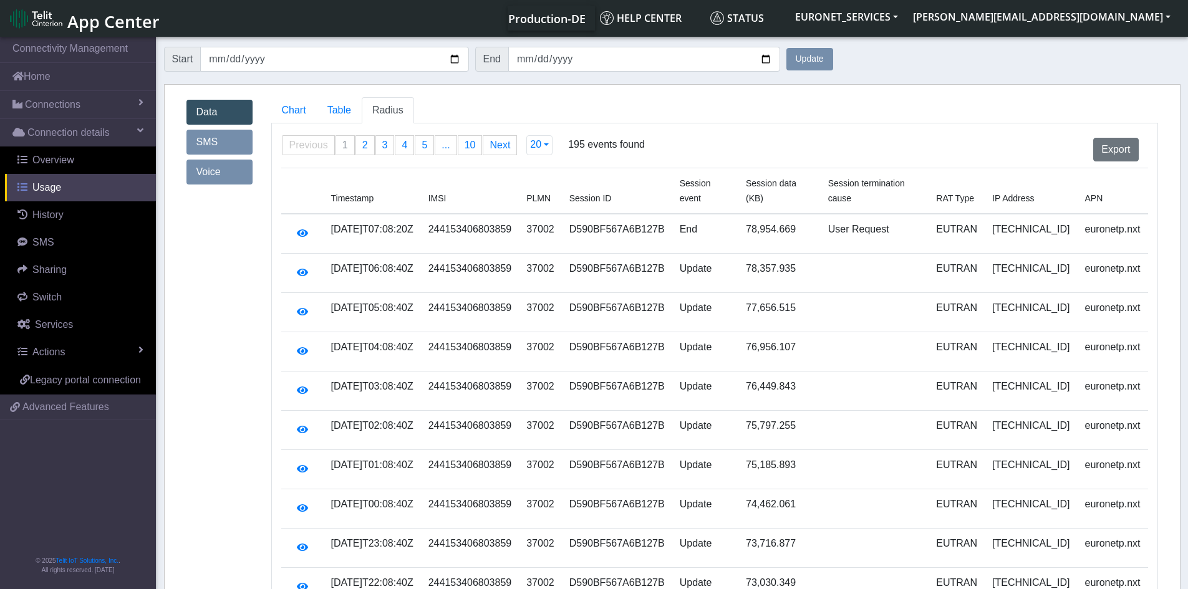
click at [44, 191] on span "Usage" at bounding box center [46, 187] width 29 height 11
click at [53, 102] on span "Connections" at bounding box center [53, 104] width 56 height 15
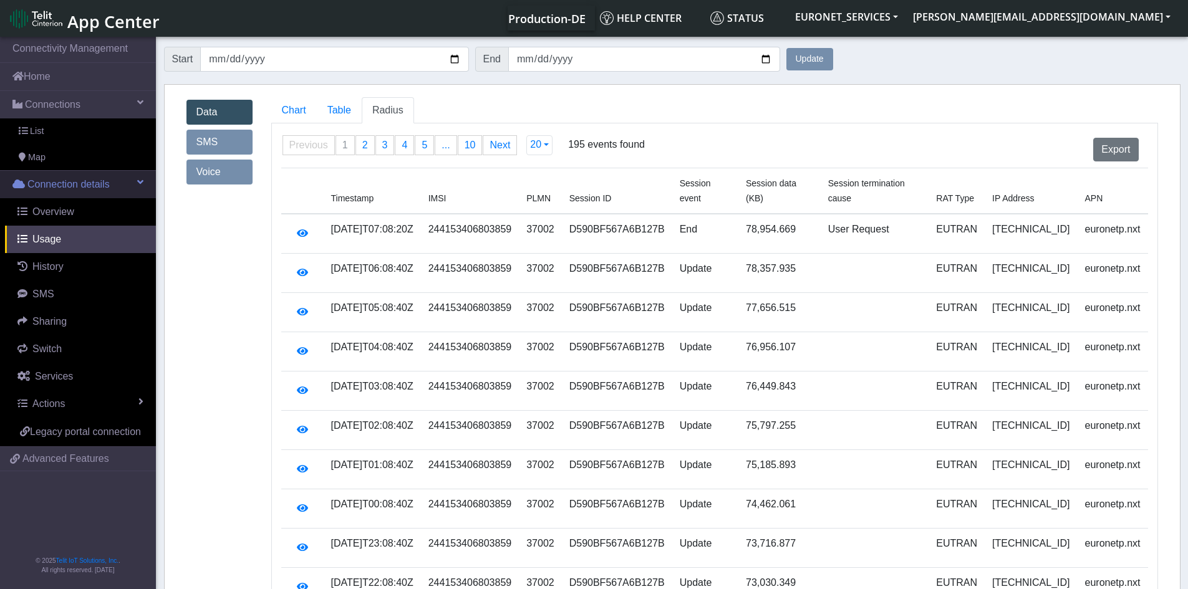
click at [54, 184] on span "Connection details" at bounding box center [68, 184] width 82 height 15
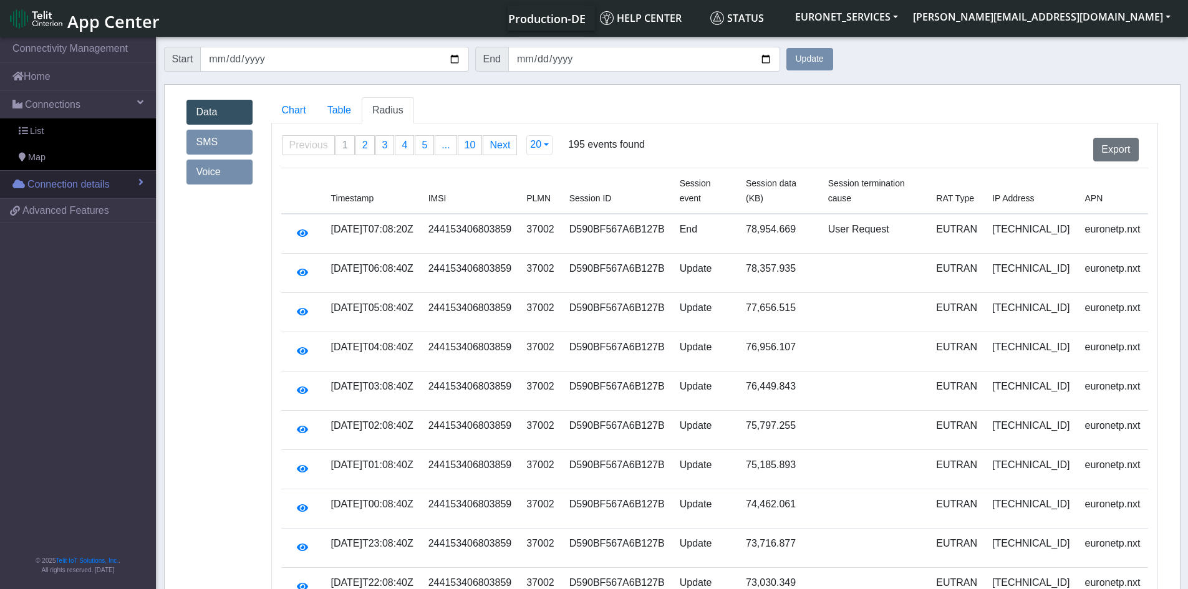
click at [54, 184] on span "Connection details" at bounding box center [68, 184] width 82 height 15
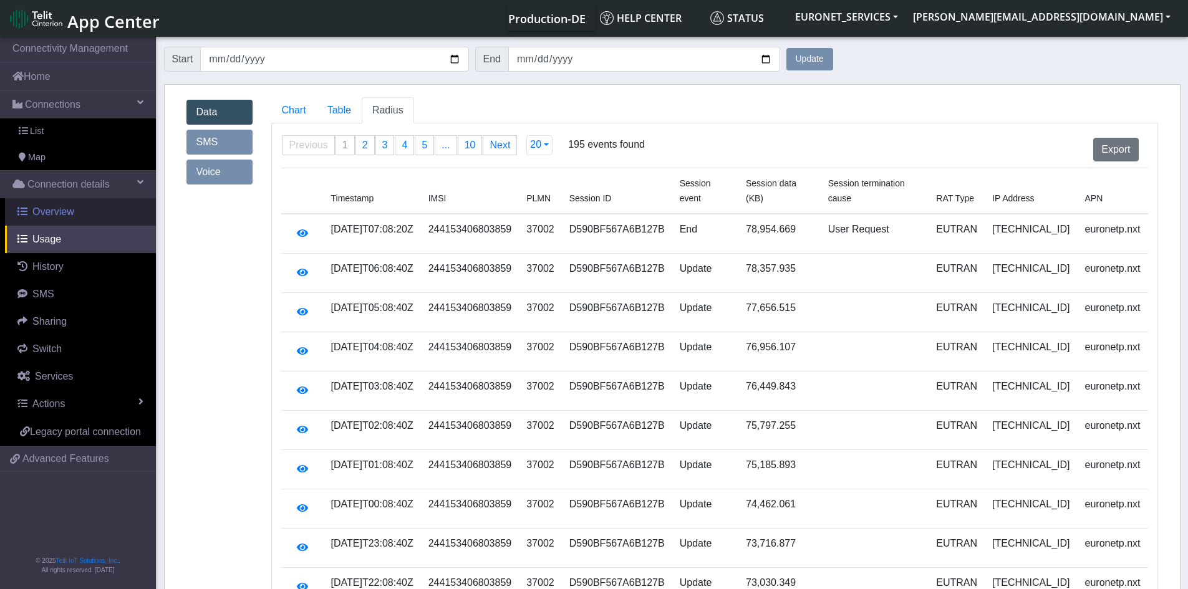
click at [52, 208] on span "Overview" at bounding box center [53, 211] width 42 height 11
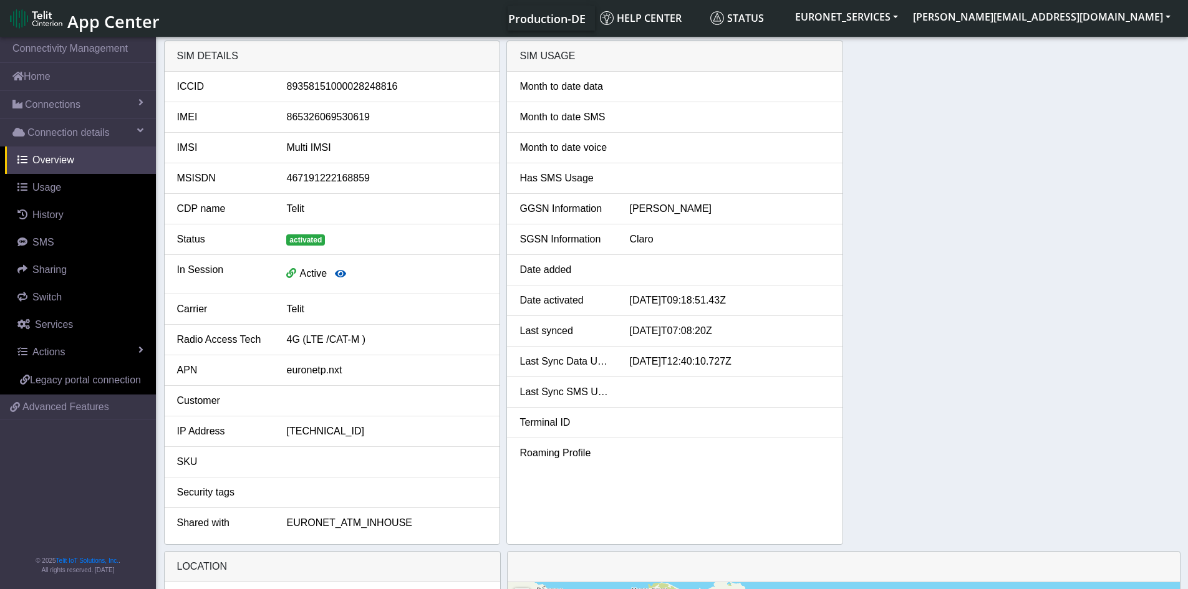
click at [337, 273] on icon "button" at bounding box center [340, 274] width 11 height 10
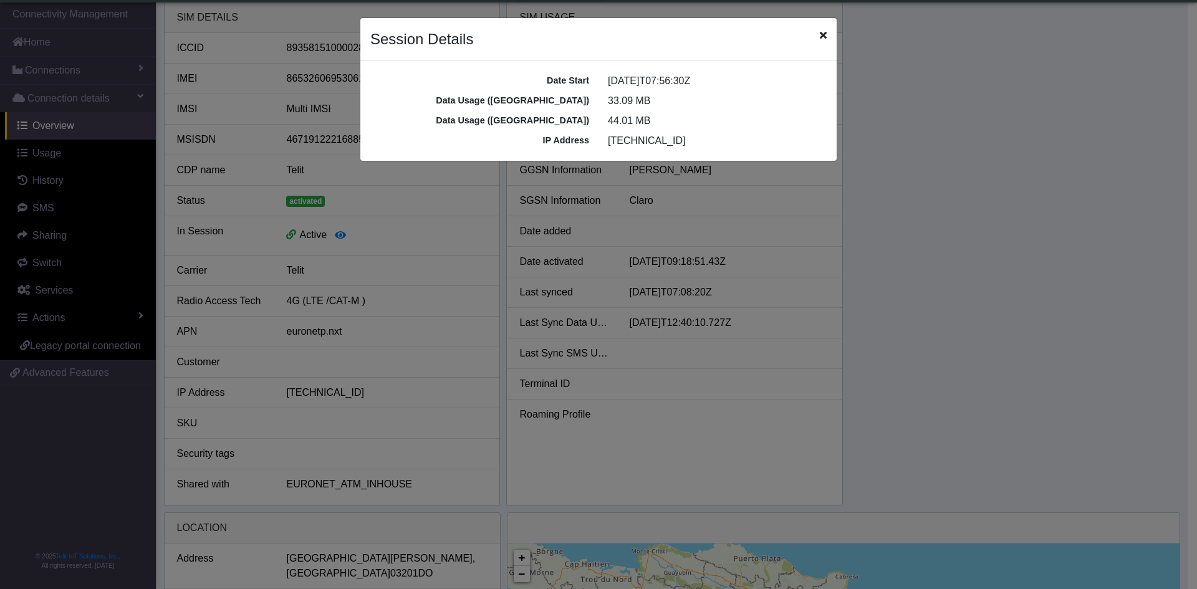
click at [822, 35] on icon "Close" at bounding box center [823, 35] width 7 height 10
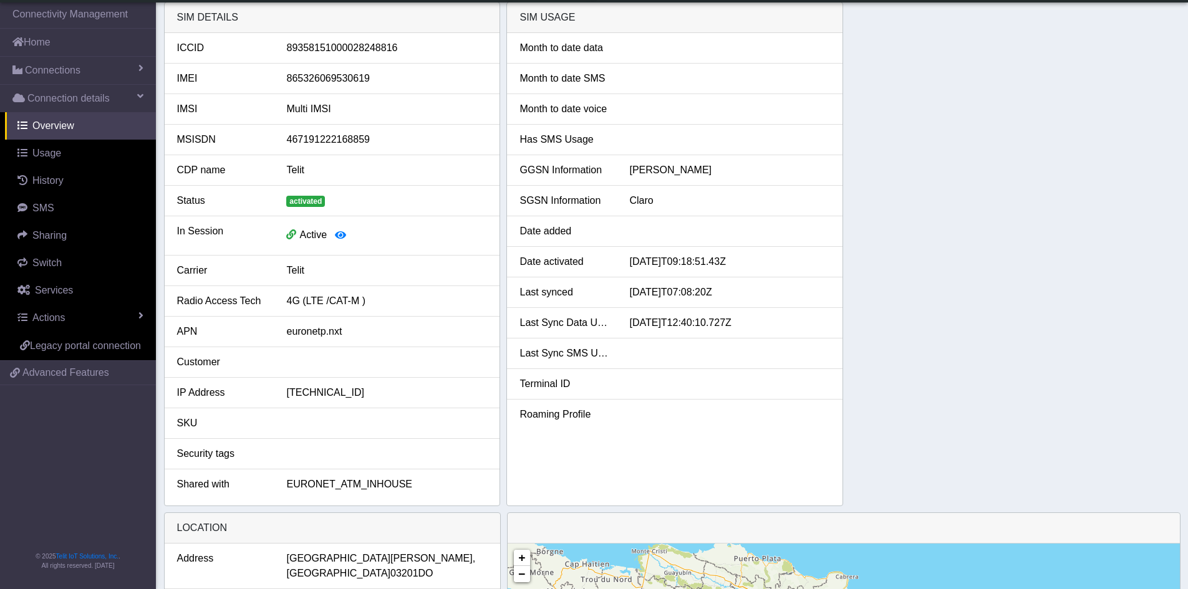
click at [793, 445] on div "Month to date data Month to date SMS Month to date voice Has SMS Usage GGSN Inf…" at bounding box center [675, 269] width 336 height 473
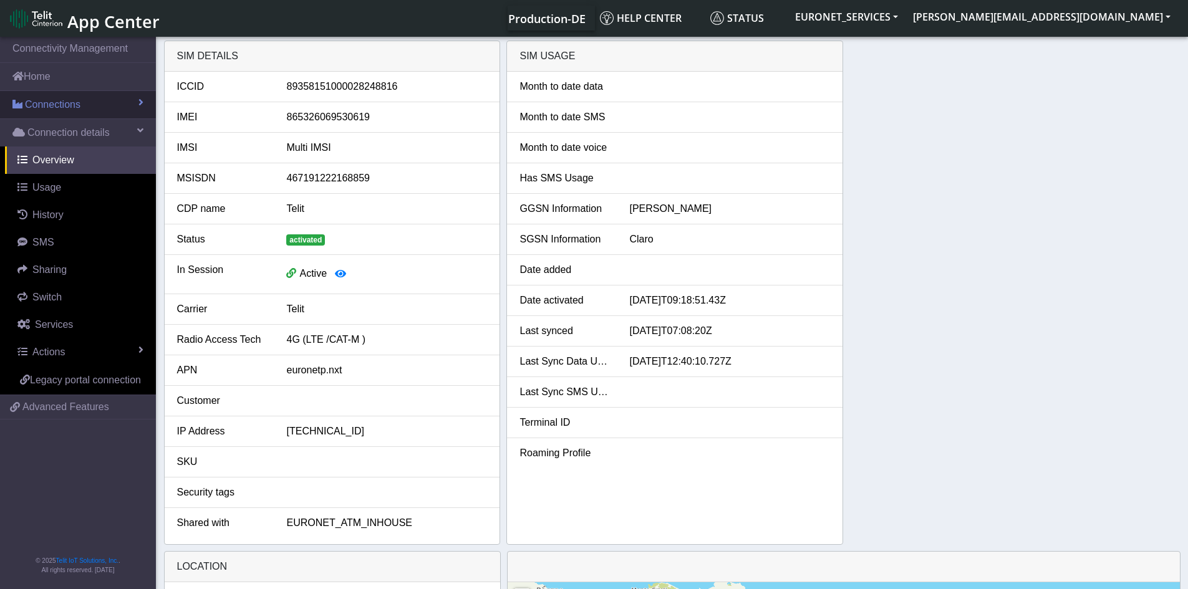
click at [54, 109] on span "Connections" at bounding box center [53, 104] width 56 height 15
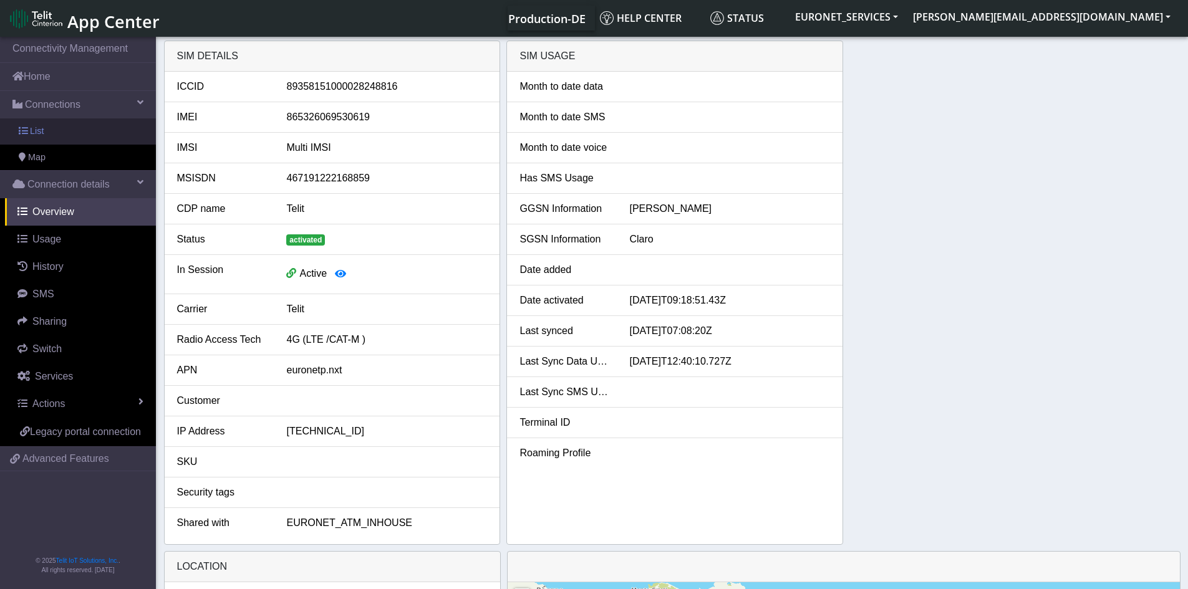
click at [19, 131] on span at bounding box center [23, 131] width 9 height 9
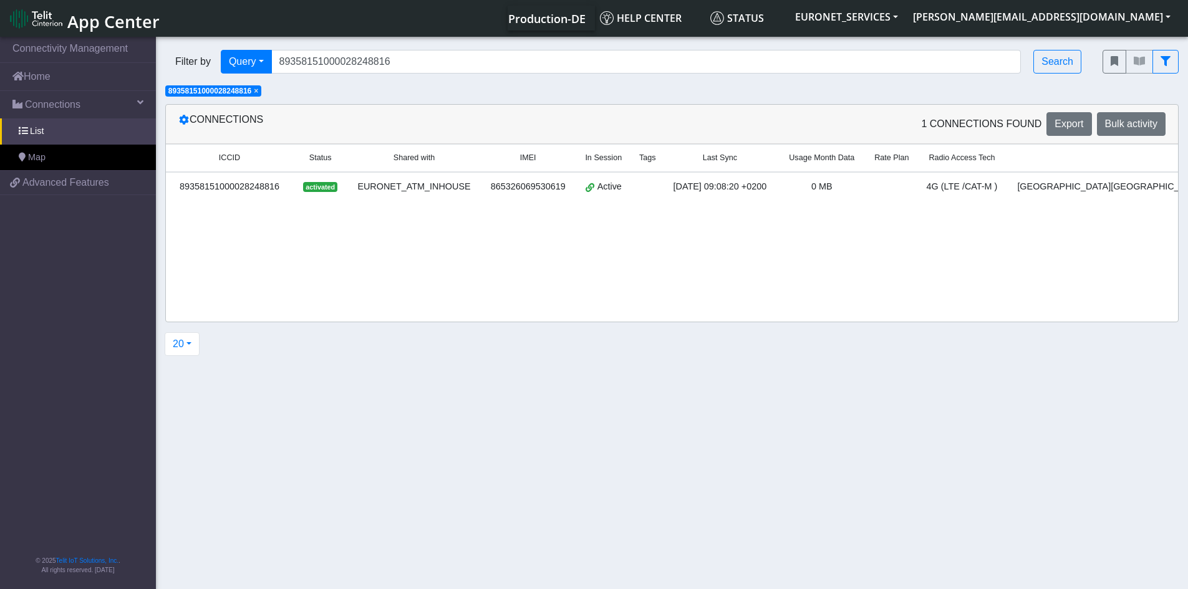
click at [258, 91] on span "×" at bounding box center [256, 91] width 4 height 9
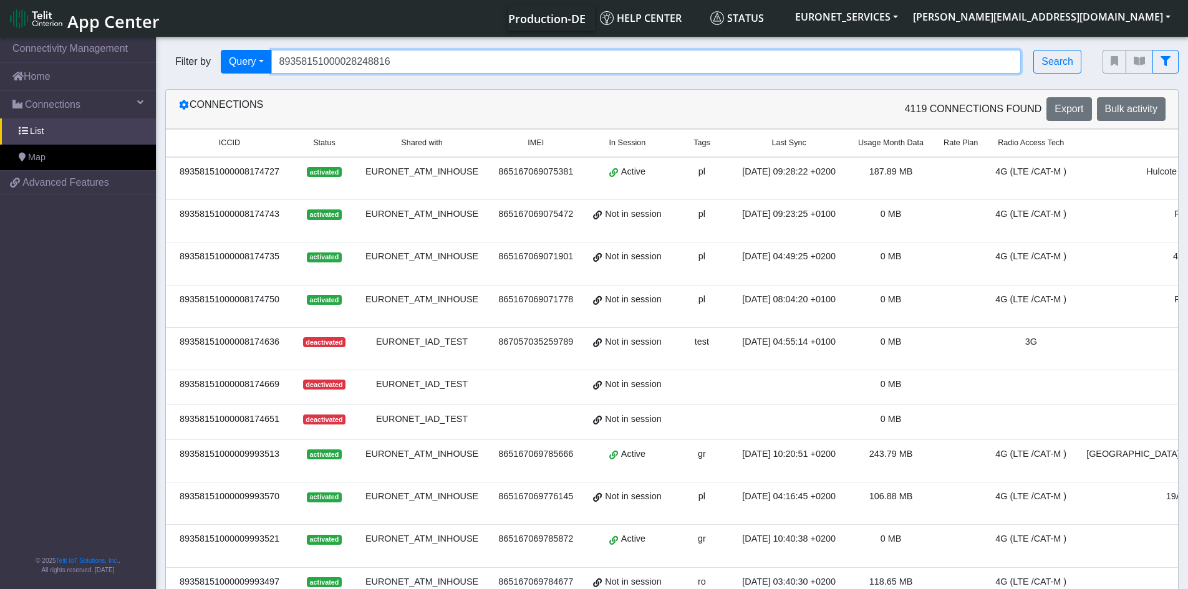
drag, startPoint x: 367, startPoint y: 59, endPoint x: 198, endPoint y: 49, distance: 169.3
click at [198, 49] on div "Filter by Query Query In Session Not connected Tags Country Operator 8935815100…" at bounding box center [624, 62] width 937 height 42
paste input "741"
type input "89358151000028248741"
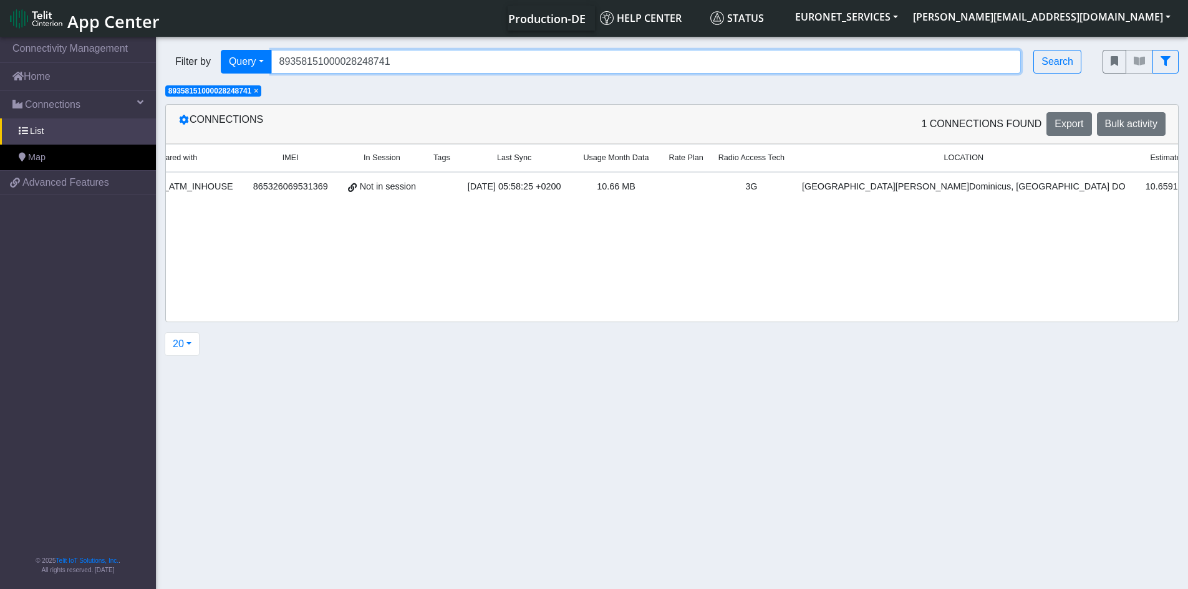
scroll to position [0, 432]
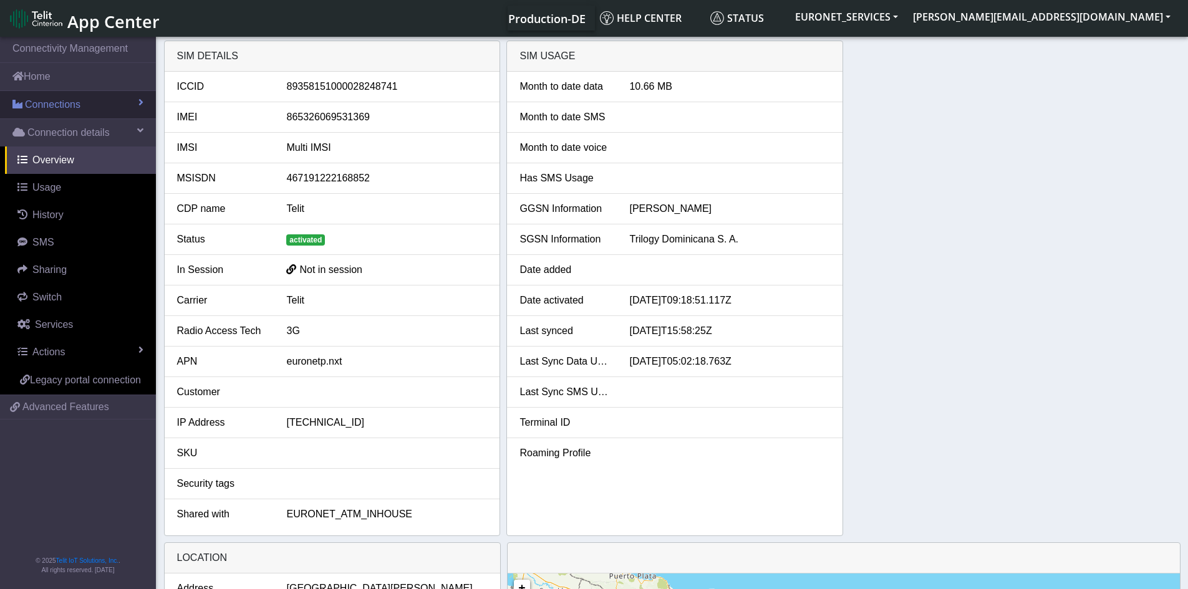
click at [60, 102] on span "Connections" at bounding box center [53, 104] width 56 height 15
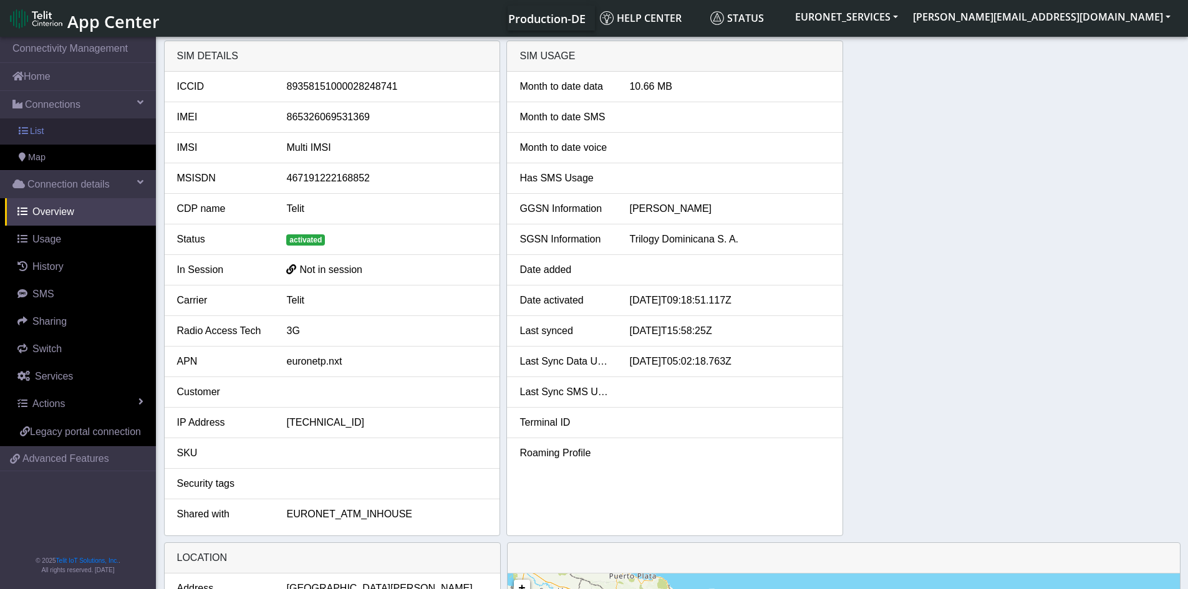
click at [29, 130] on link "List" at bounding box center [78, 131] width 156 height 26
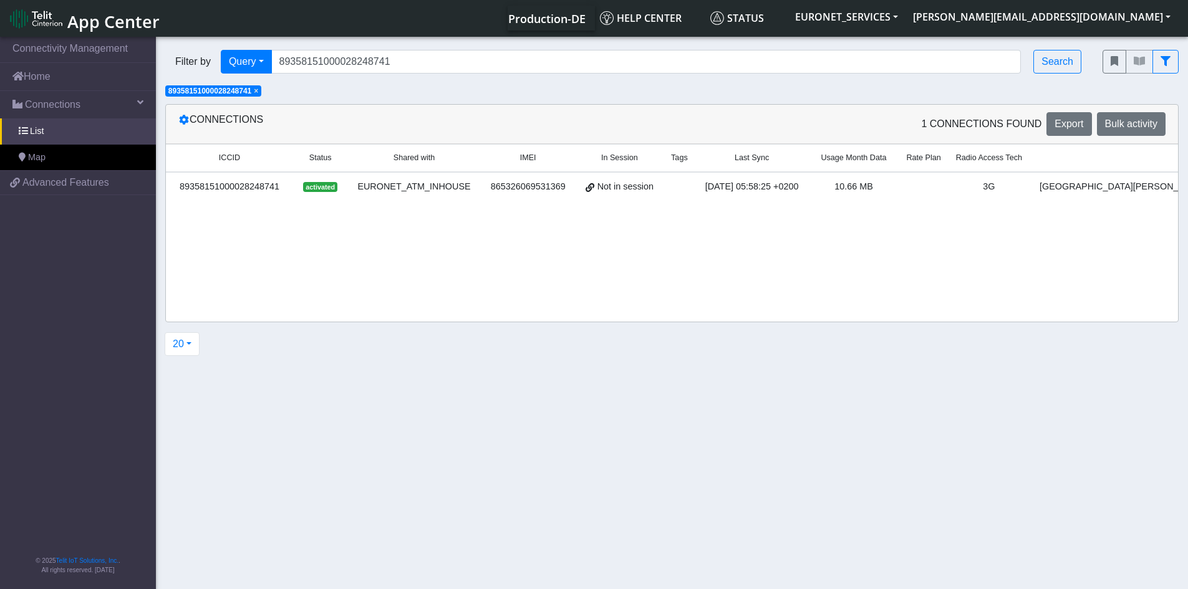
click at [254, 184] on div "89358151000028248741" at bounding box center [229, 187] width 112 height 14
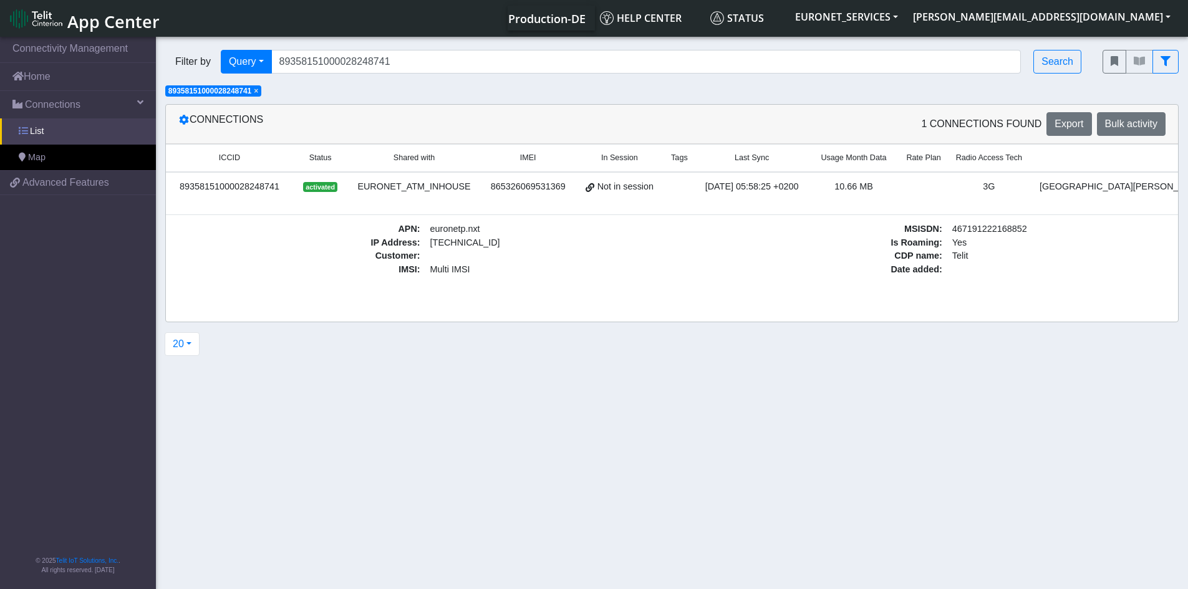
click at [39, 132] on span "List" at bounding box center [37, 132] width 14 height 14
click at [47, 106] on span "Connections" at bounding box center [53, 104] width 56 height 15
click at [47, 138] on span "Advanced Features" at bounding box center [65, 130] width 87 height 15
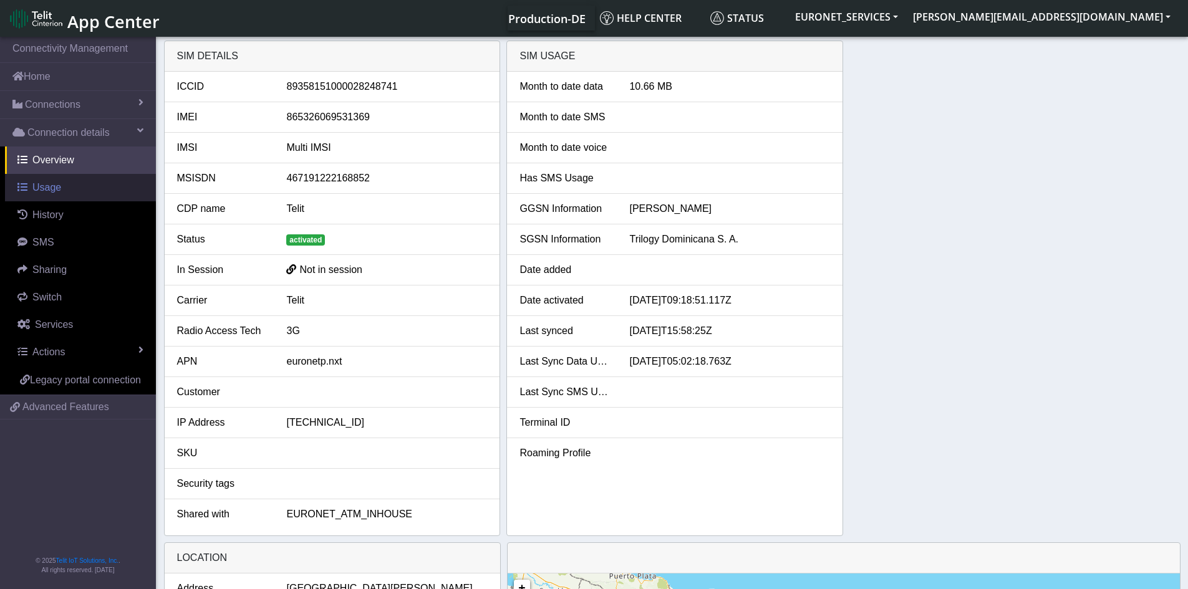
click at [42, 186] on span "Usage" at bounding box center [46, 187] width 29 height 11
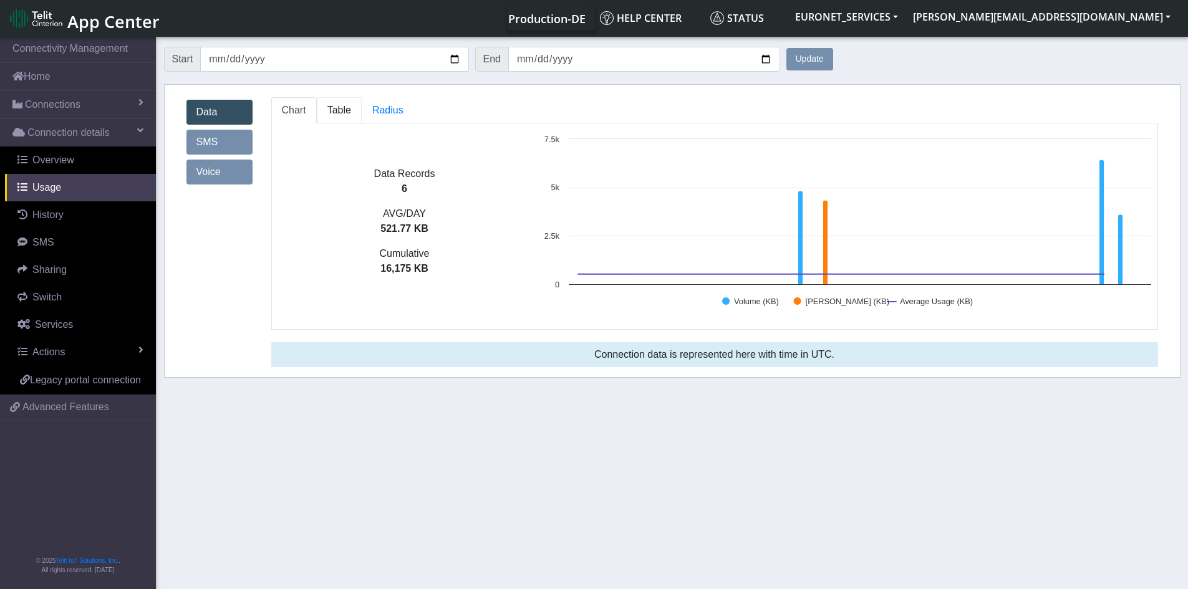
click at [339, 106] on span "Table" at bounding box center [339, 110] width 24 height 11
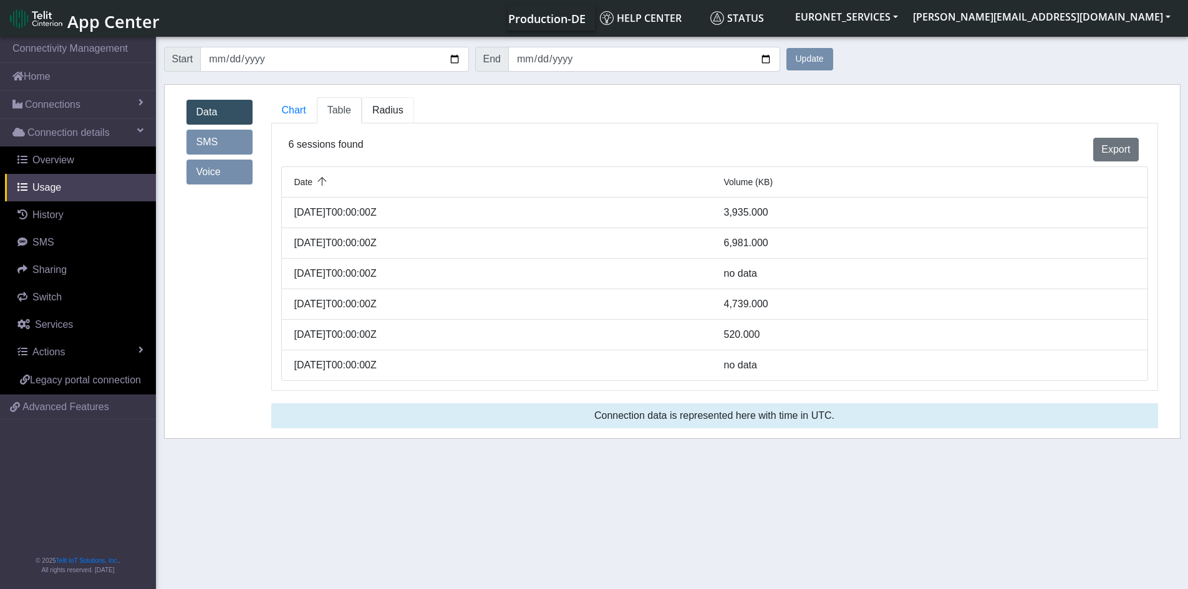
click at [383, 107] on span "Radius" at bounding box center [387, 110] width 31 height 11
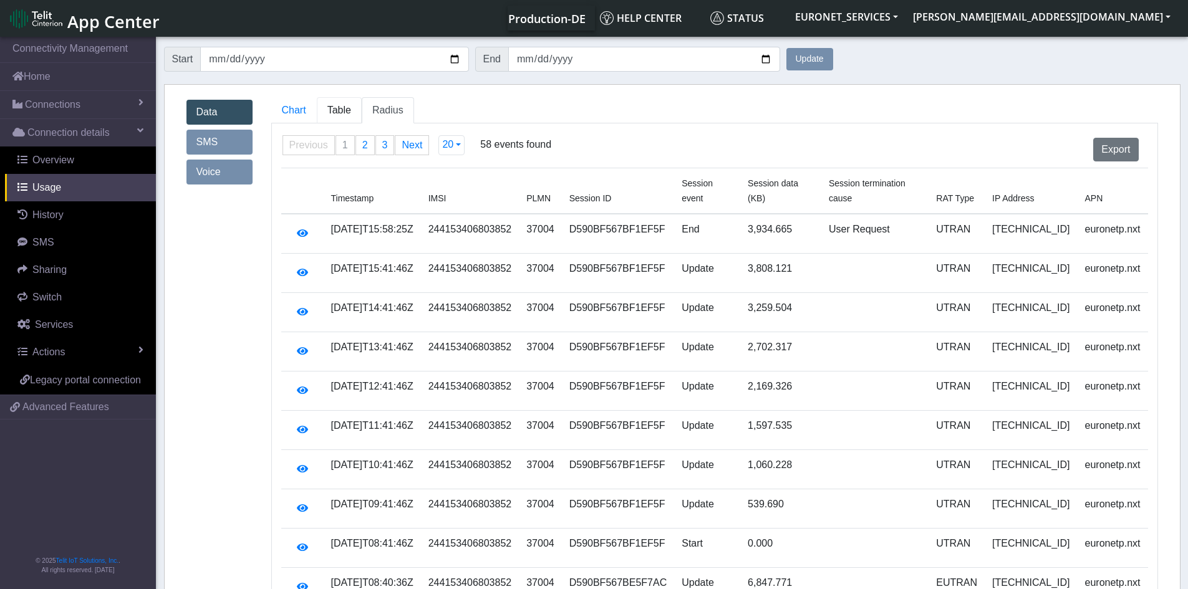
click at [344, 110] on span "Table" at bounding box center [339, 110] width 24 height 11
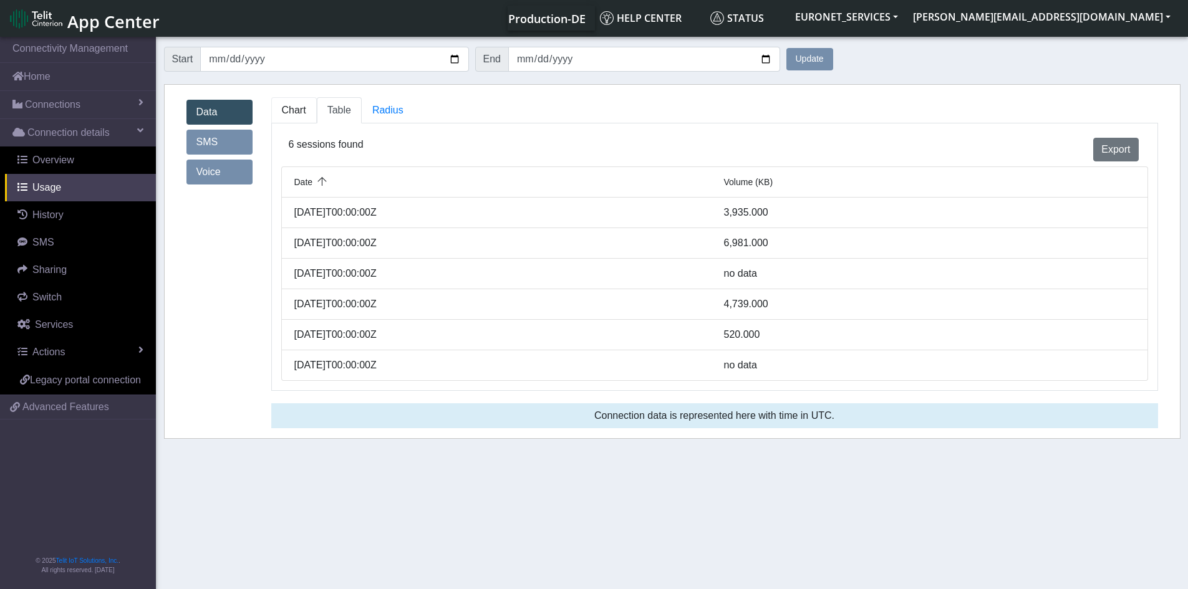
click at [295, 105] on span "Chart" at bounding box center [294, 110] width 24 height 11
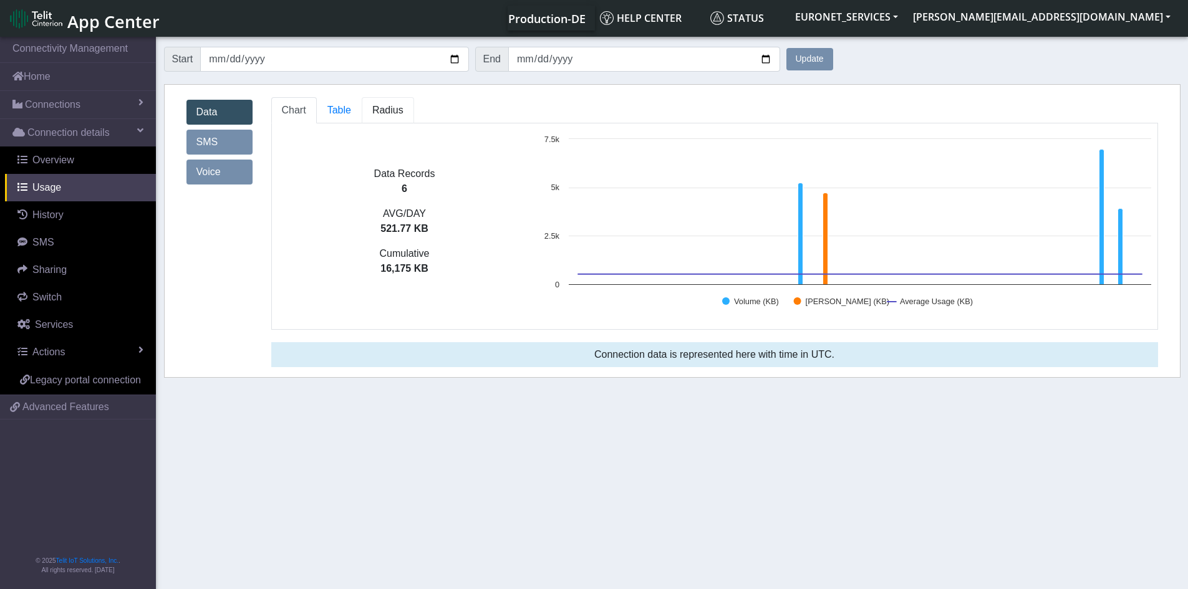
click at [385, 105] on span "Radius" at bounding box center [387, 110] width 31 height 11
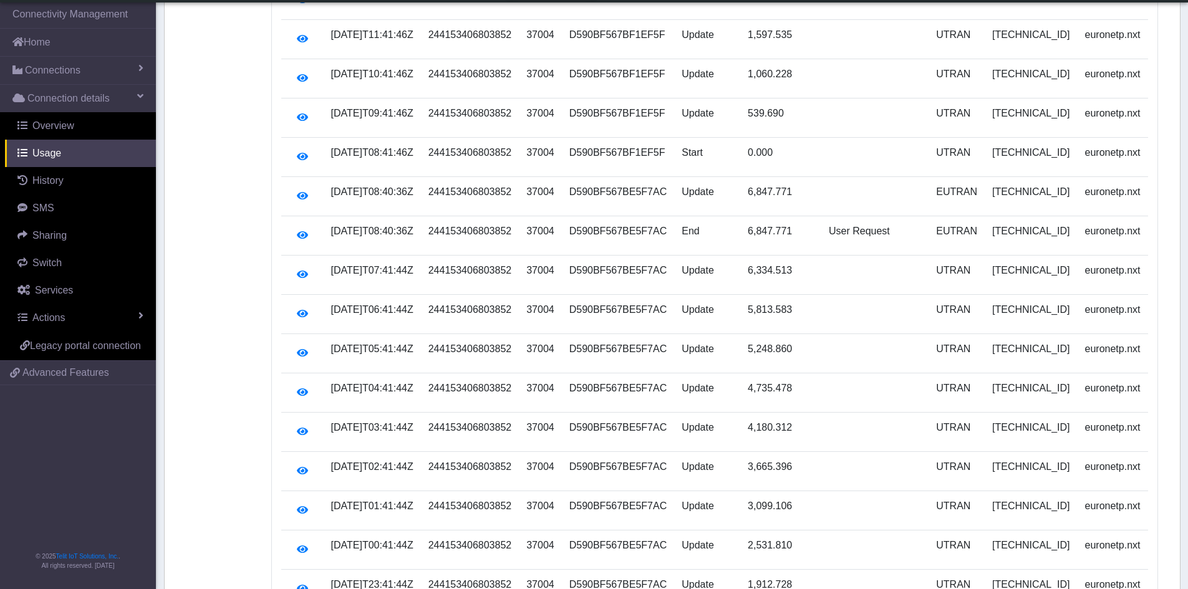
scroll to position [464, 0]
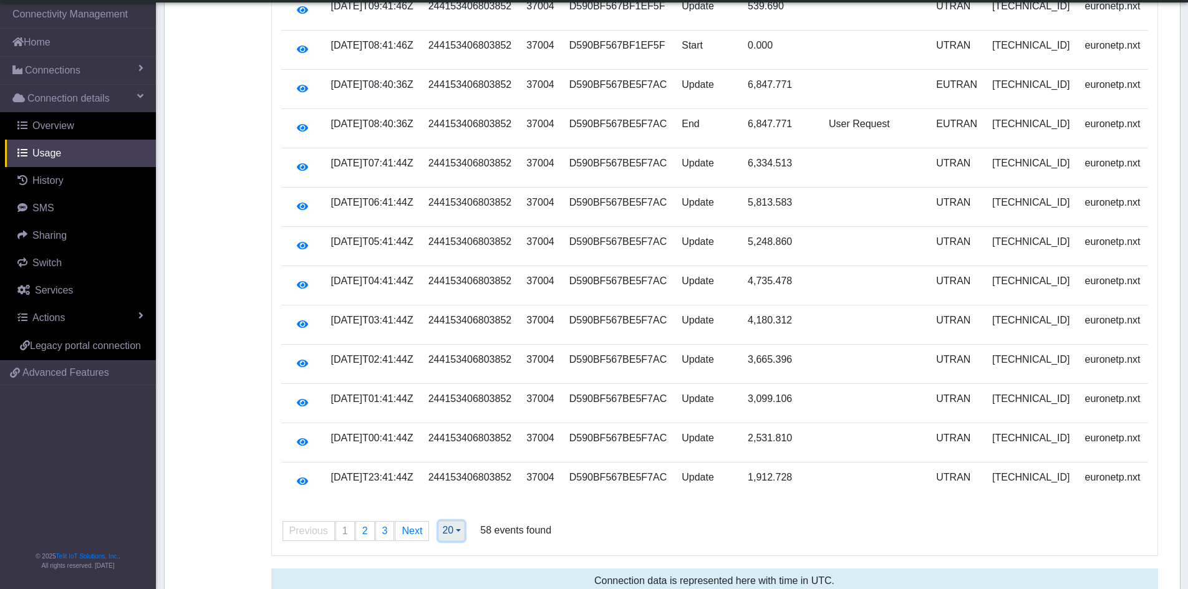
click at [455, 521] on button "20" at bounding box center [451, 531] width 26 height 20
click at [461, 495] on button "500" at bounding box center [488, 505] width 99 height 20
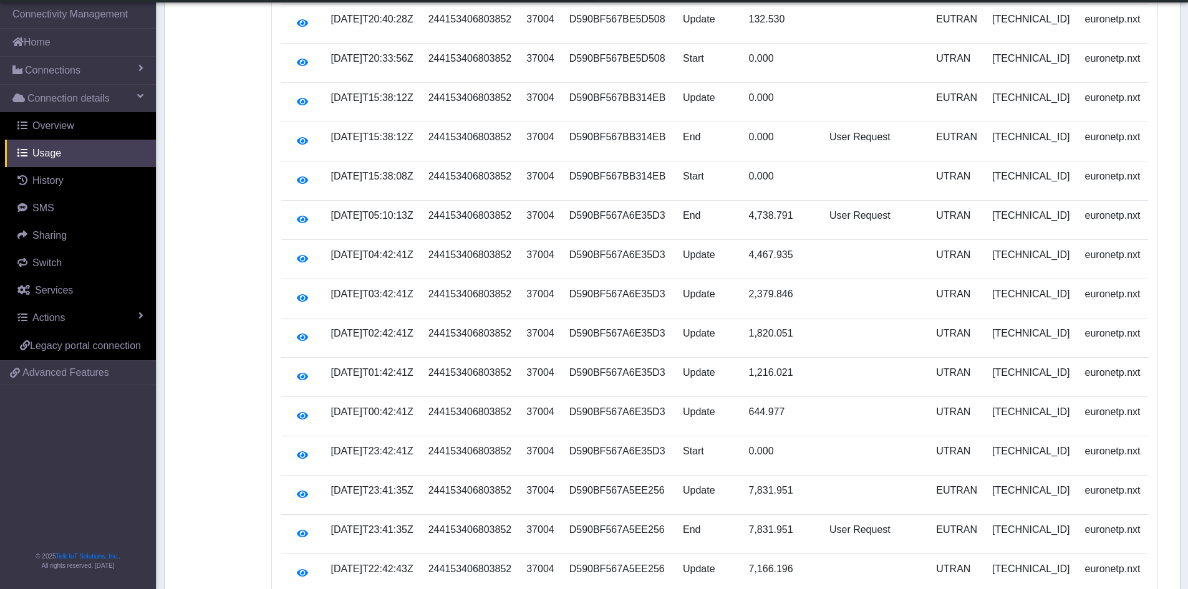
scroll to position [1111, 0]
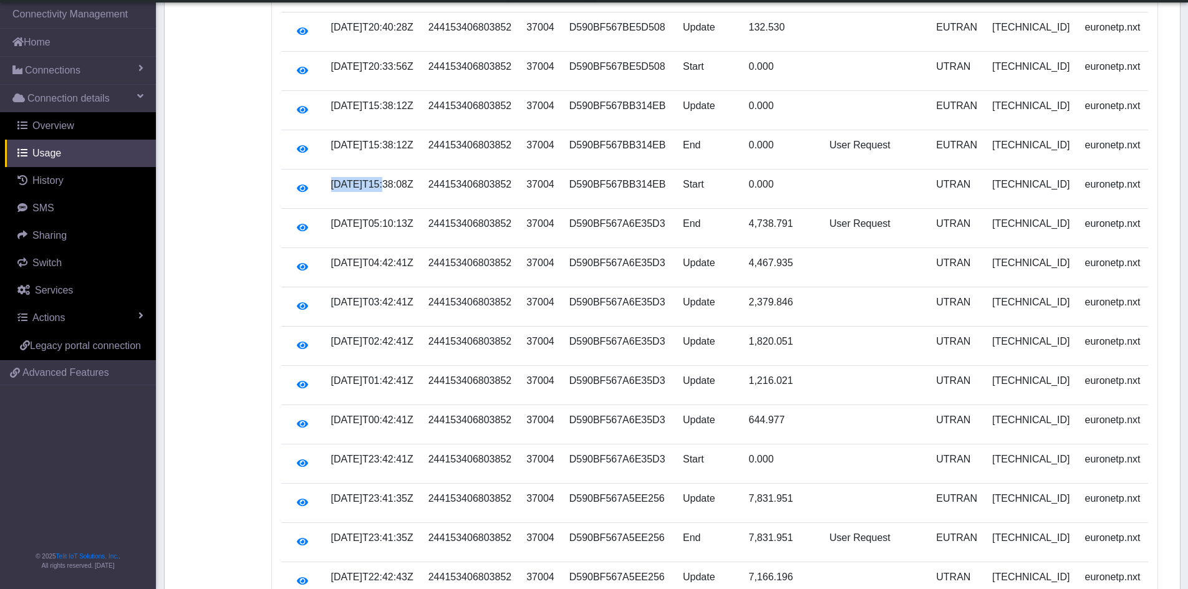
drag, startPoint x: 333, startPoint y: 170, endPoint x: 383, endPoint y: 175, distance: 50.1
click at [383, 175] on td "2025-10-11T15:38:08Z" at bounding box center [372, 189] width 97 height 39
copy td "2025-10-11"
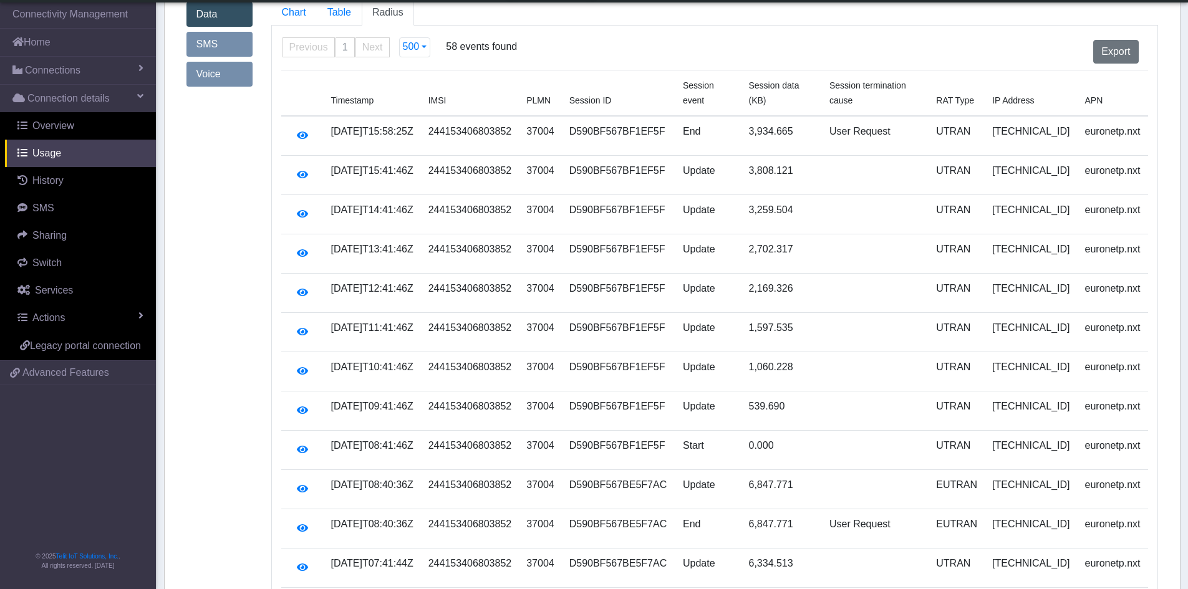
scroll to position [0, 0]
